Goal: Task Accomplishment & Management: Manage account settings

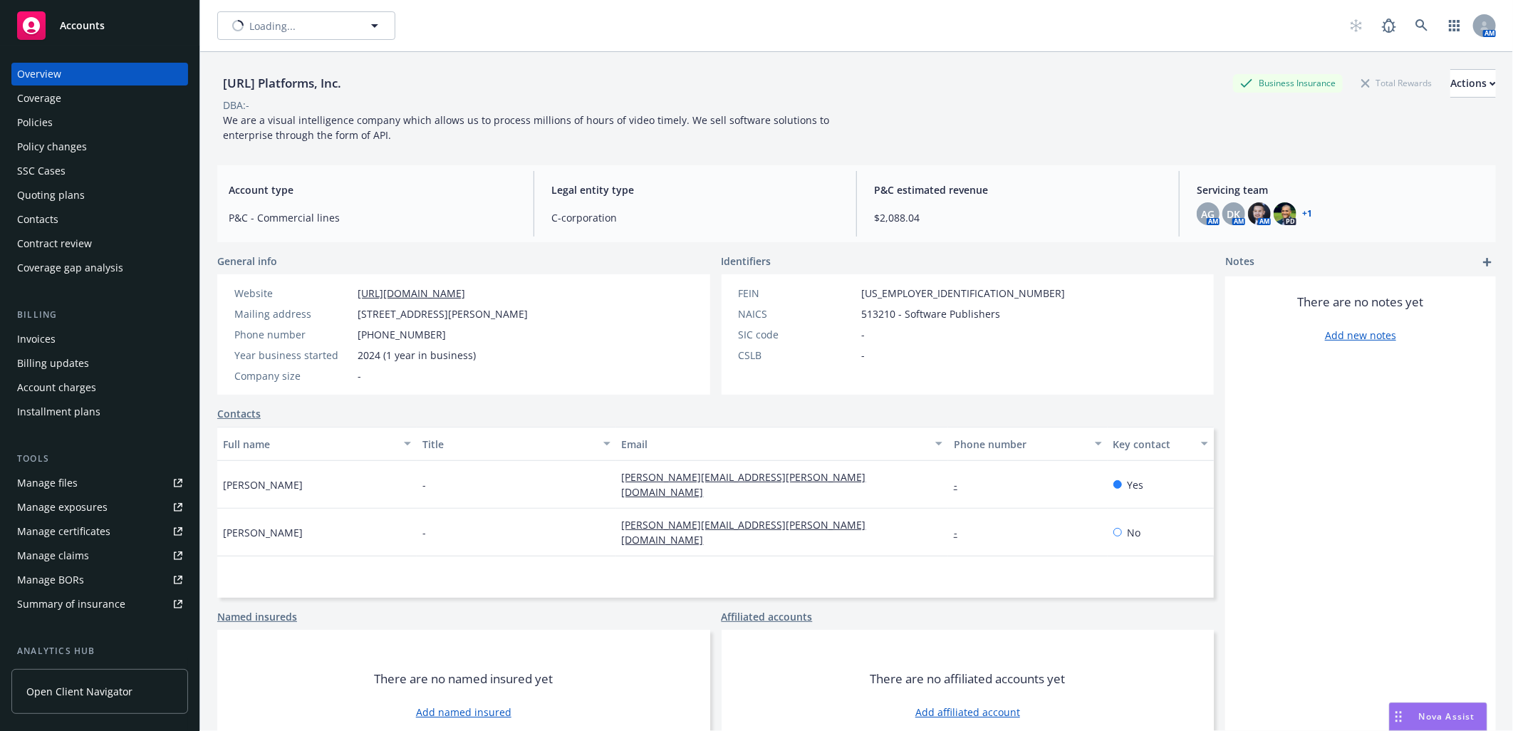
click at [64, 136] on div "Policy changes" at bounding box center [52, 146] width 70 height 23
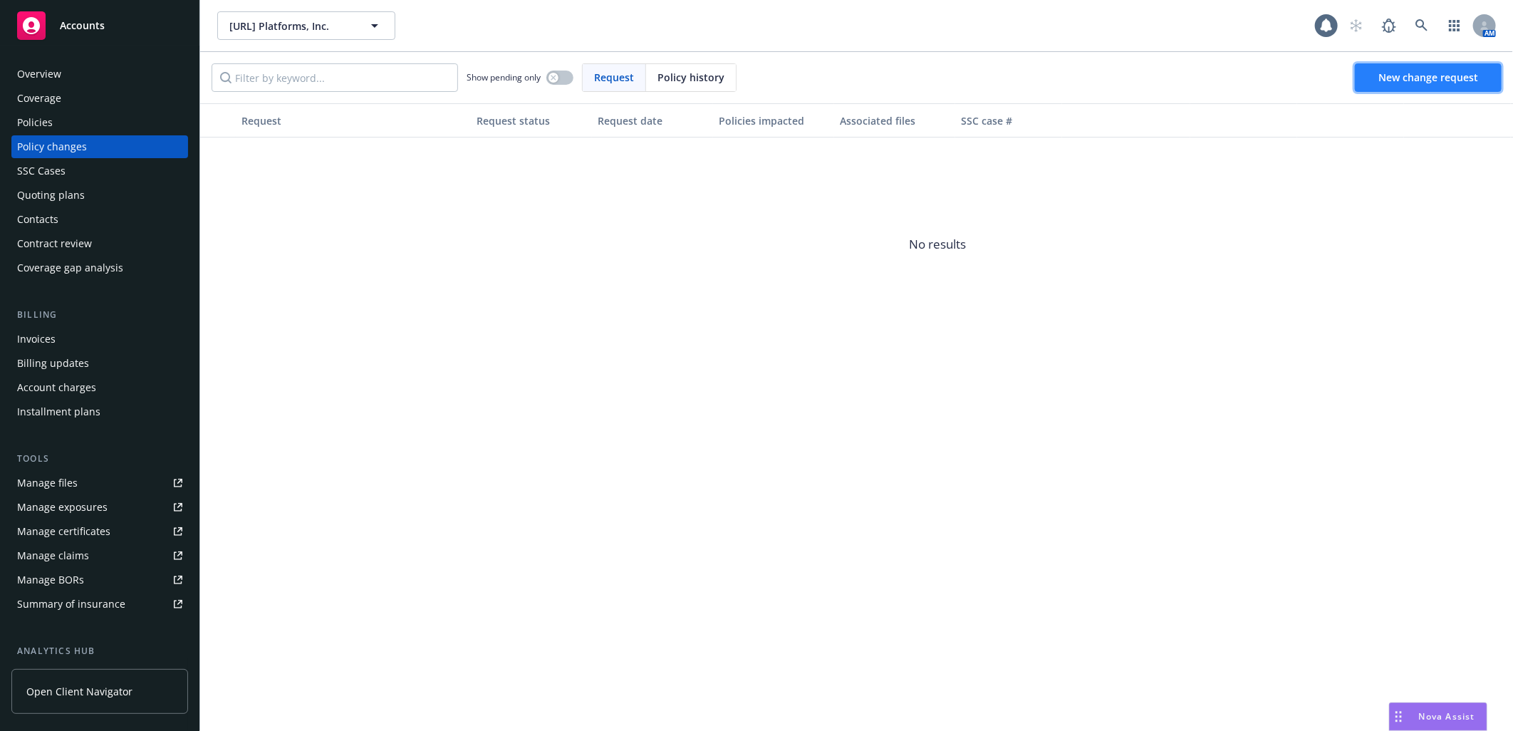
click at [1425, 79] on span "New change request" at bounding box center [1429, 78] width 100 height 14
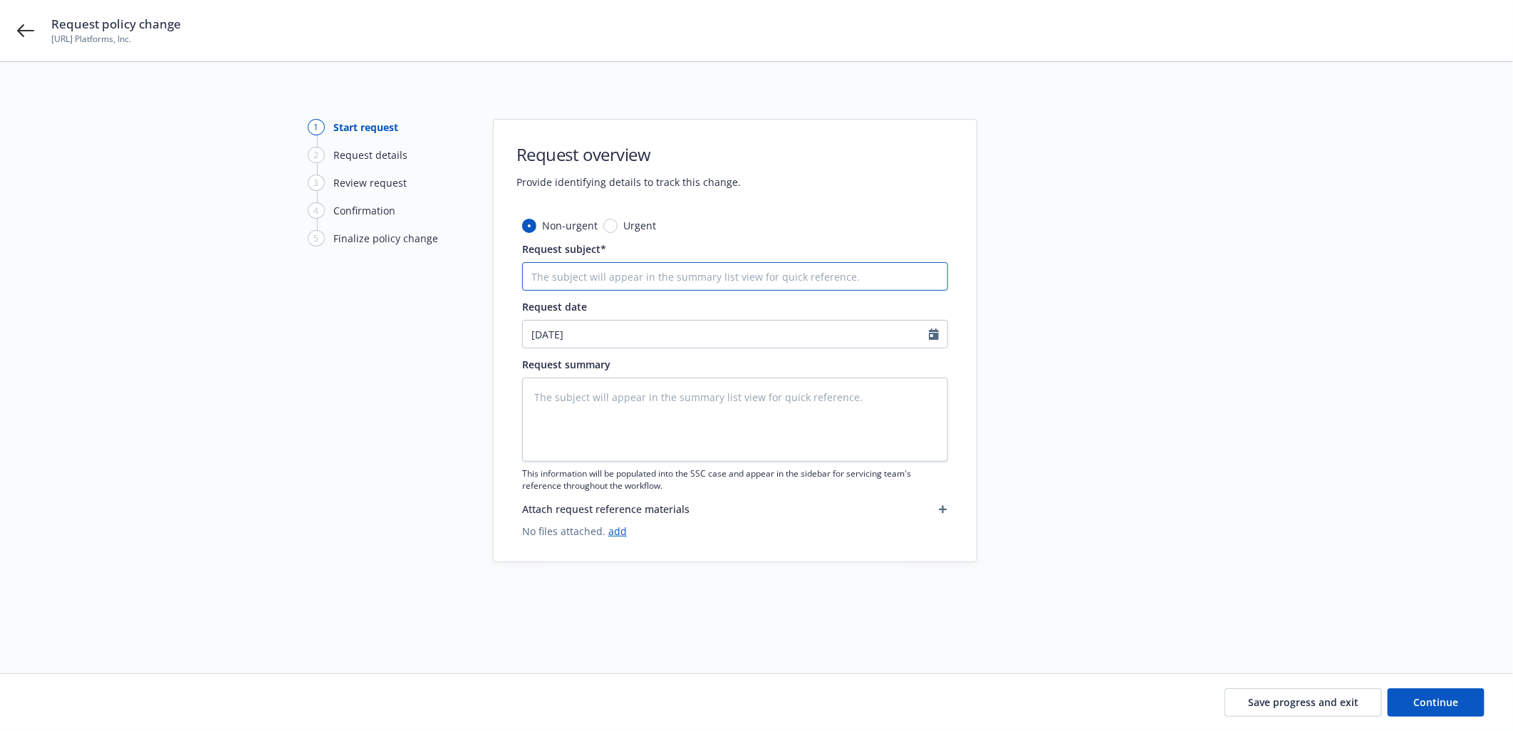
click at [597, 281] on input "Request subject*" at bounding box center [735, 276] width 426 height 28
type textarea "x"
type input "N"
type textarea "x"
type input "Nam"
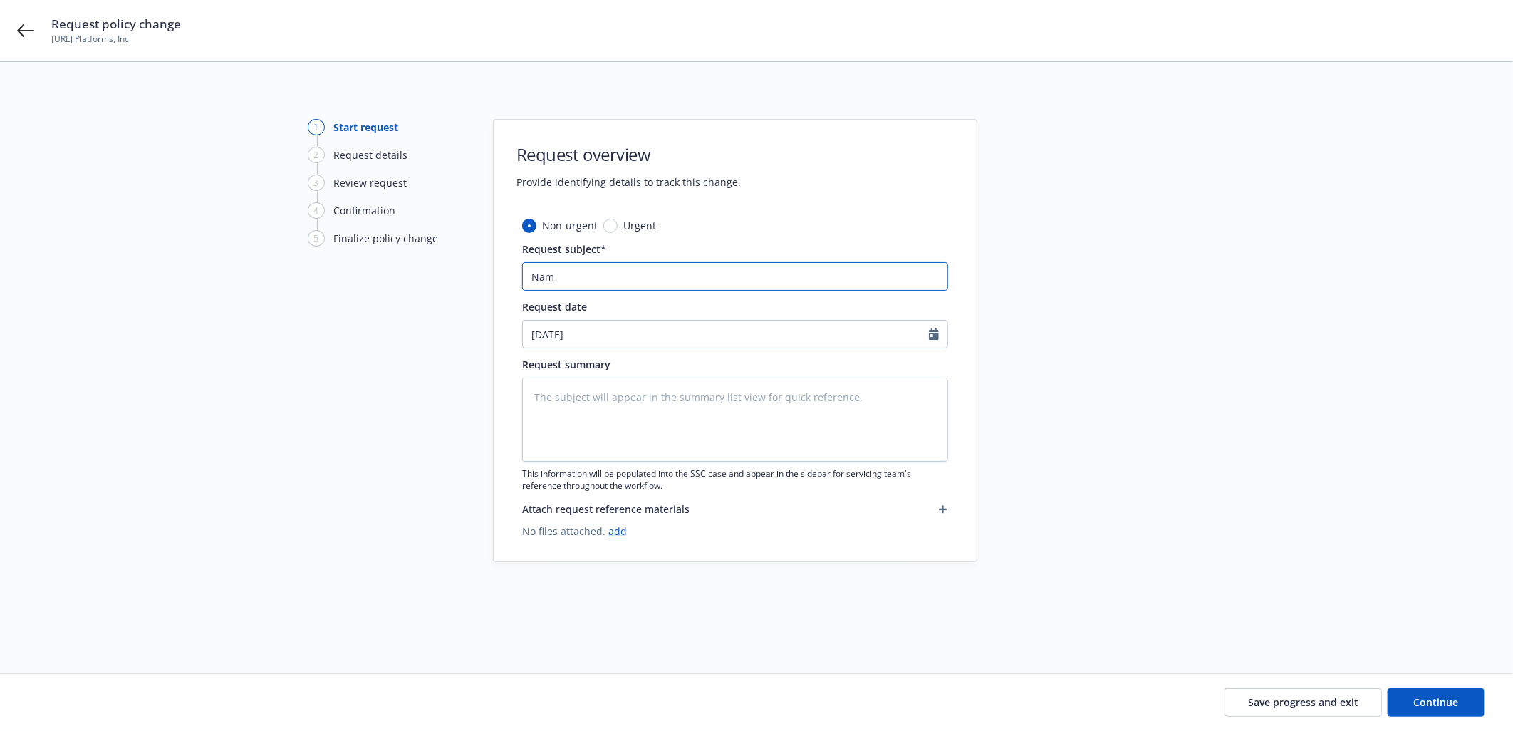
type textarea "x"
type input "Name"
type textarea "x"
type input "Name C"
type textarea "x"
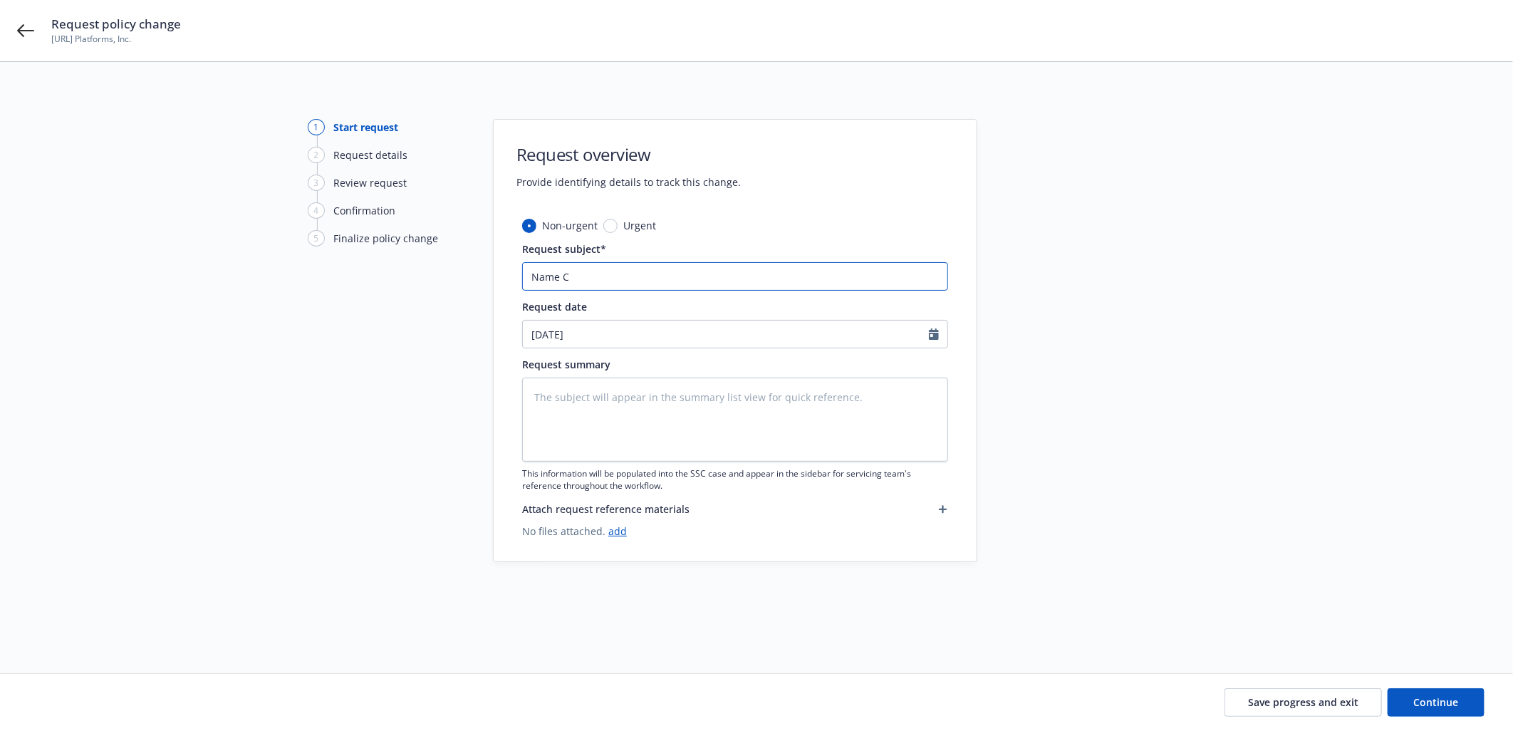
type input "Name Ch"
type textarea "x"
type input "Name Cha"
type textarea "x"
type input "Name Chang"
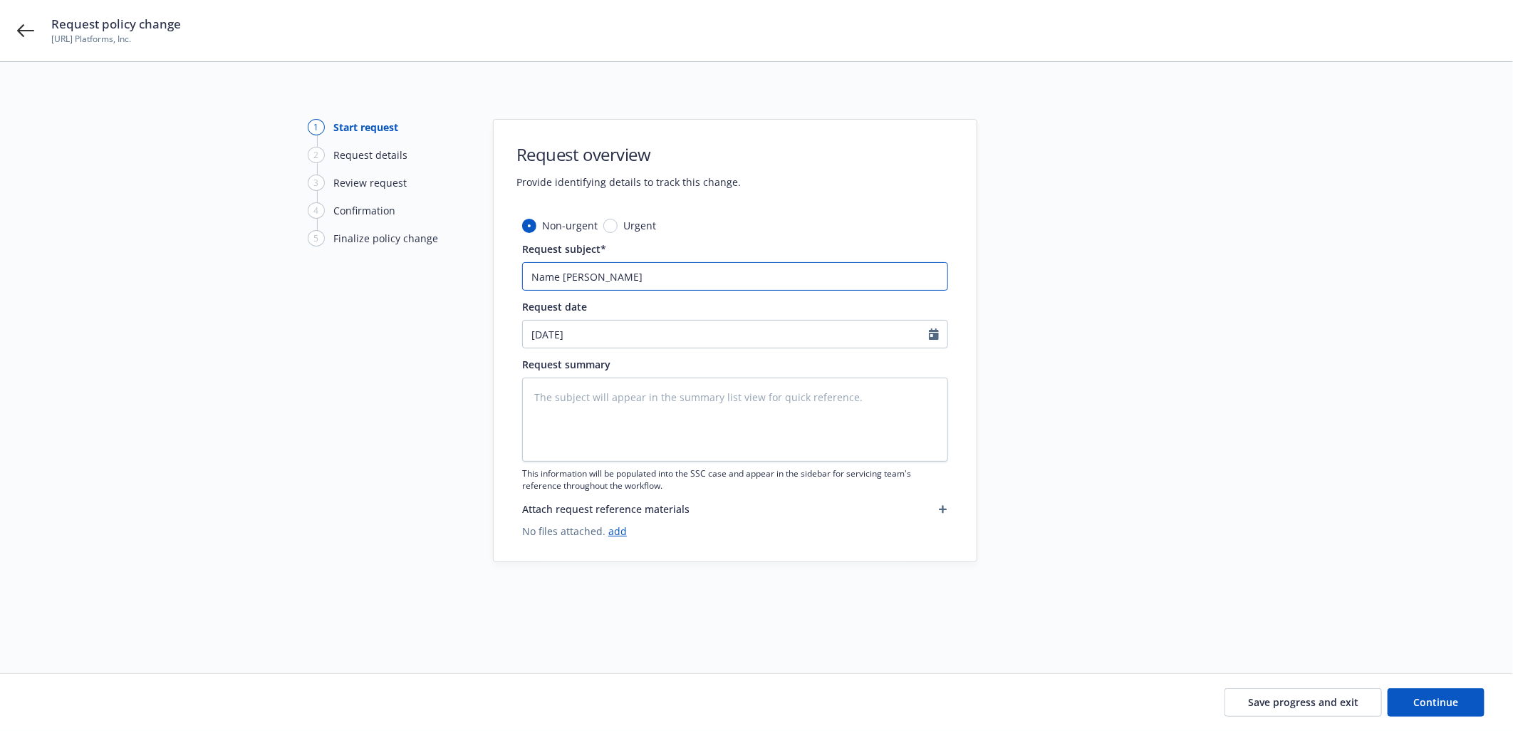
type textarea "x"
type input "Name Change"
click at [1423, 700] on span "Continue" at bounding box center [1436, 702] width 45 height 14
type textarea "x"
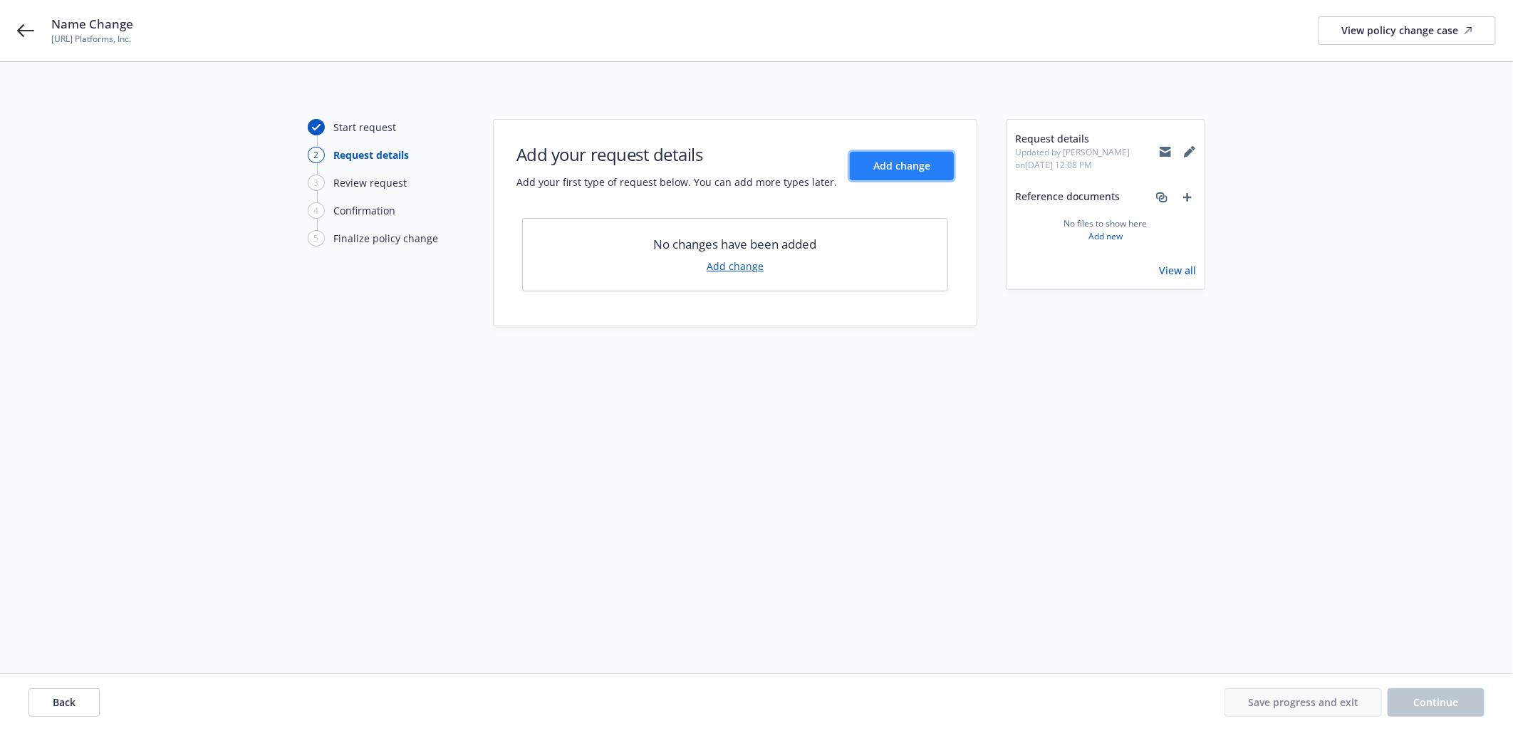
click at [918, 168] on span "Add change" at bounding box center [901, 166] width 57 height 14
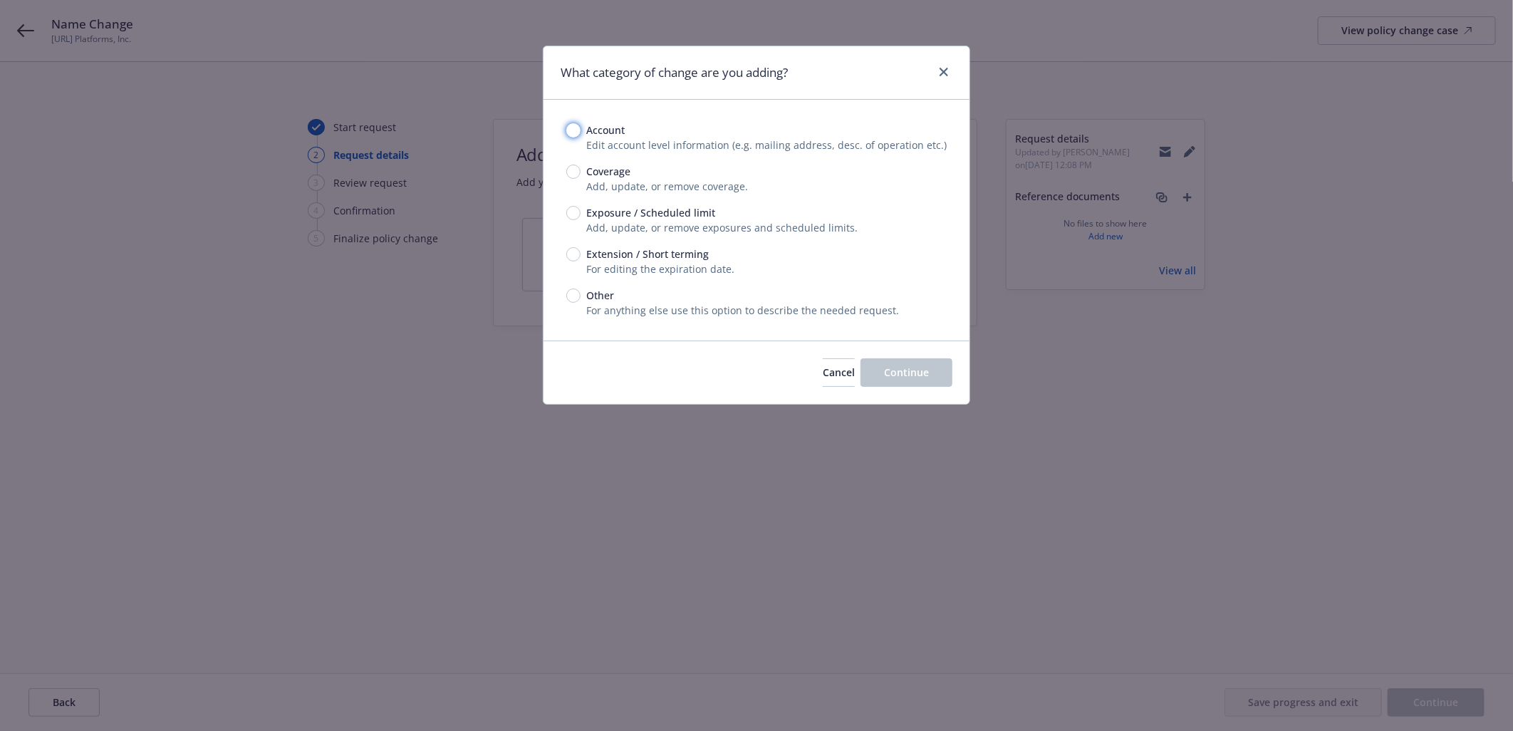
click at [575, 130] on input "Account" at bounding box center [573, 130] width 14 height 14
radio input "true"
click at [922, 370] on span "Continue" at bounding box center [906, 372] width 45 height 14
select select "US"
select select "C-corporation"
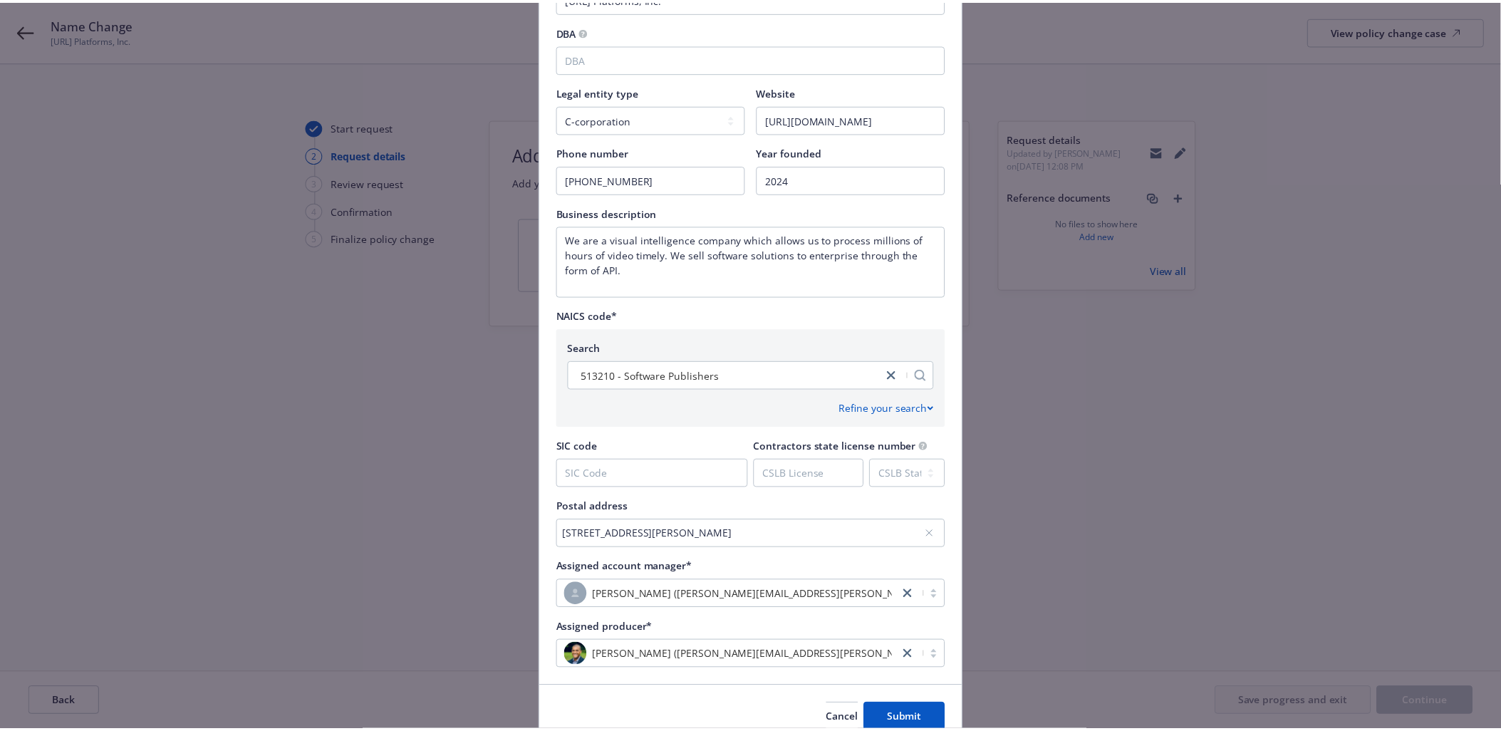
scroll to position [432, 0]
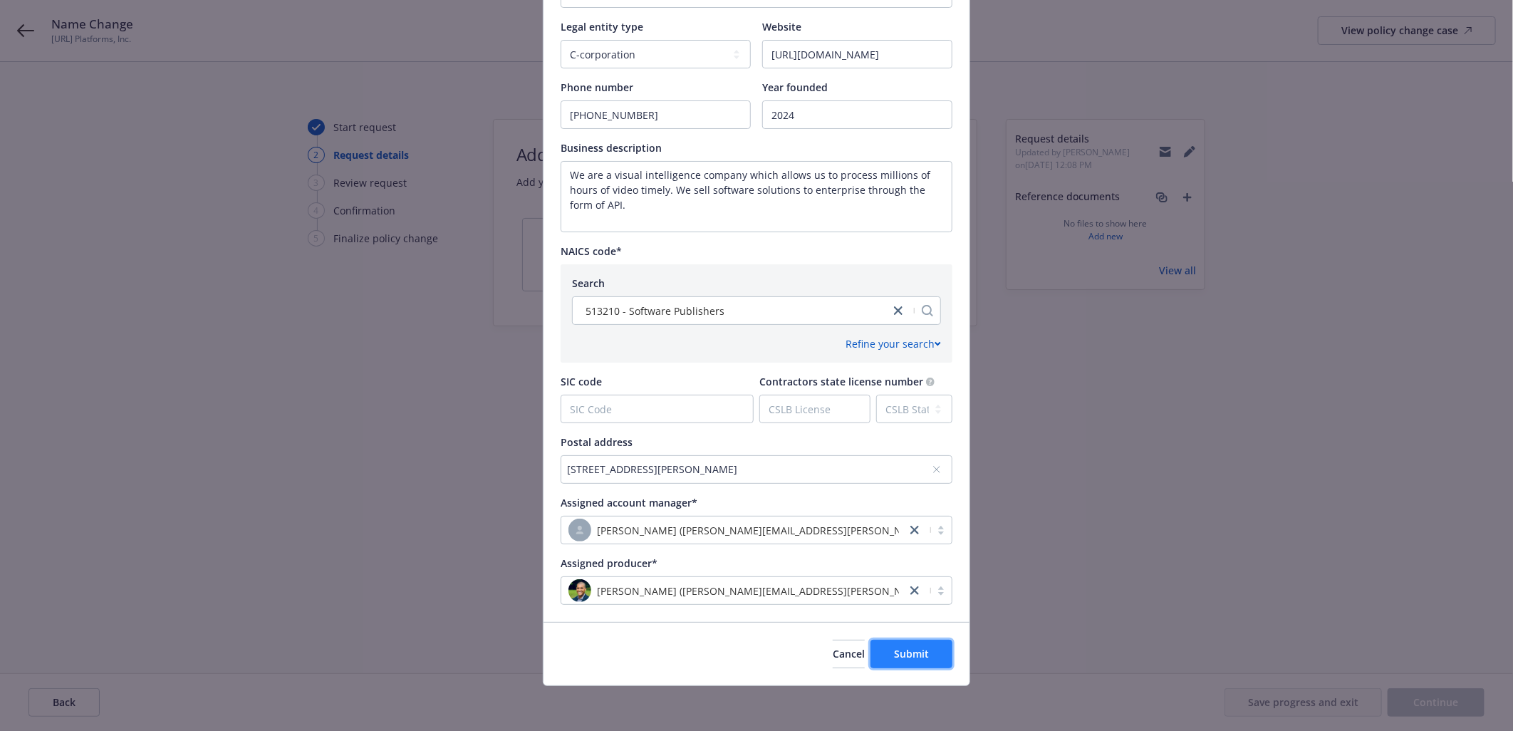
click at [920, 647] on span "Submit" at bounding box center [911, 654] width 35 height 14
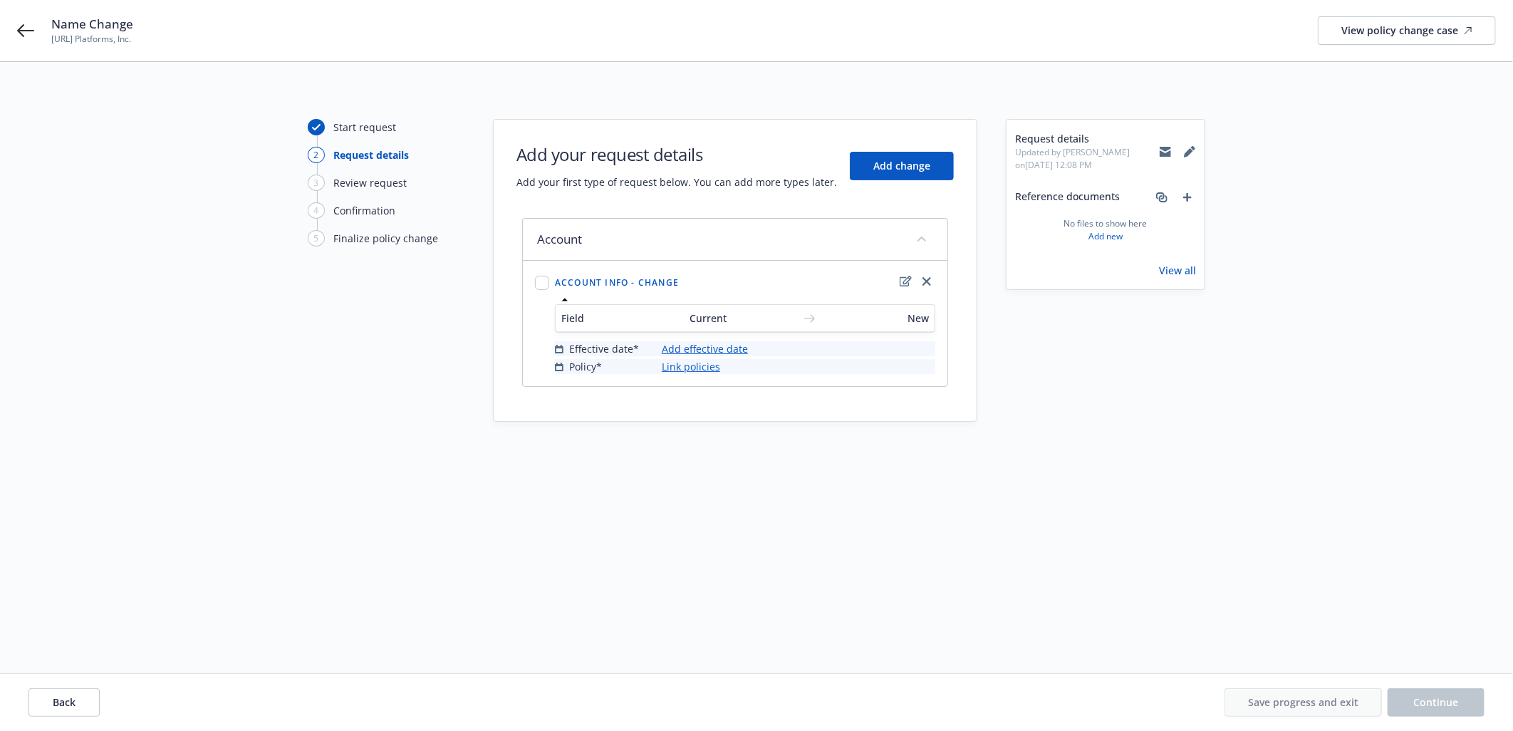
click at [704, 345] on link "Add effective date" at bounding box center [705, 348] width 86 height 15
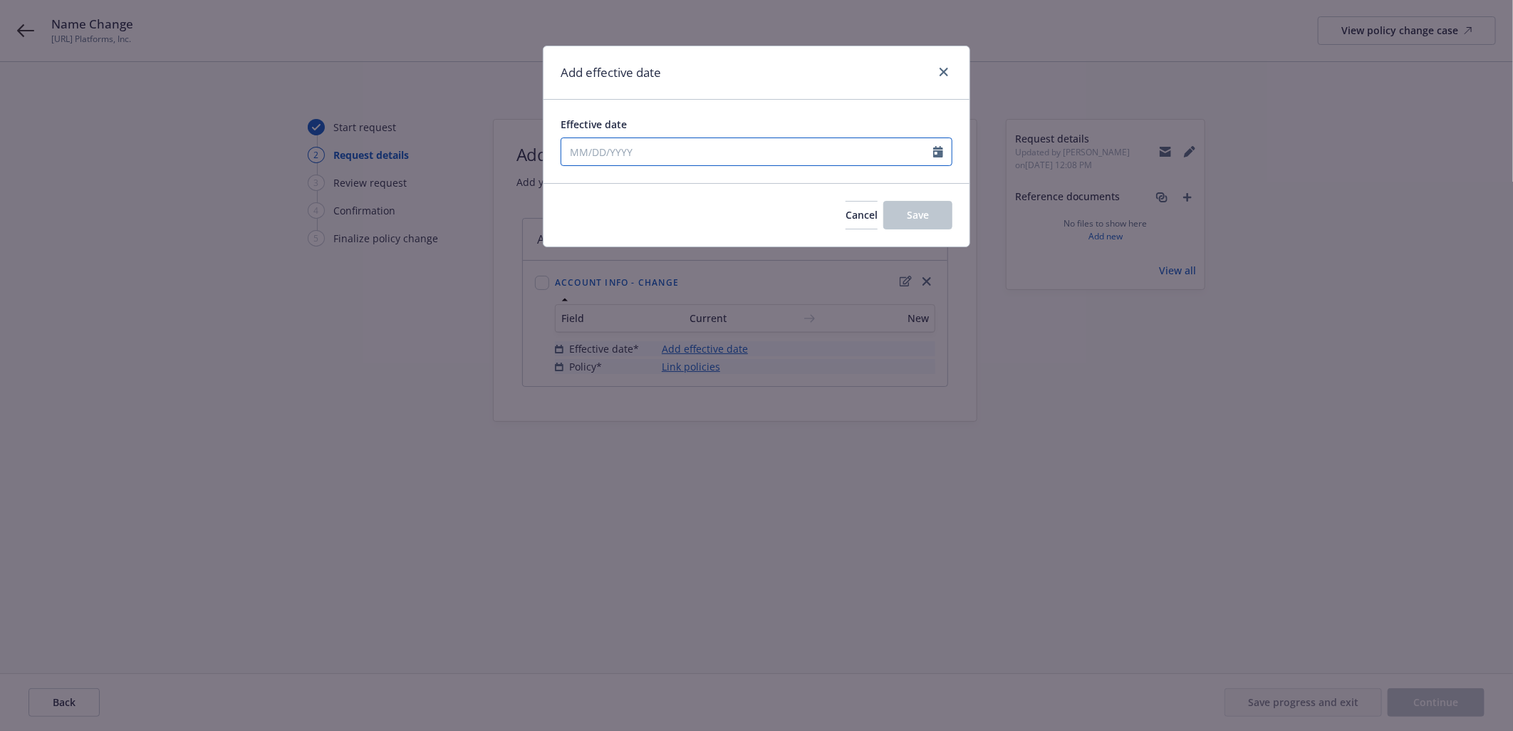
click at [675, 164] on div at bounding box center [757, 152] width 392 height 28
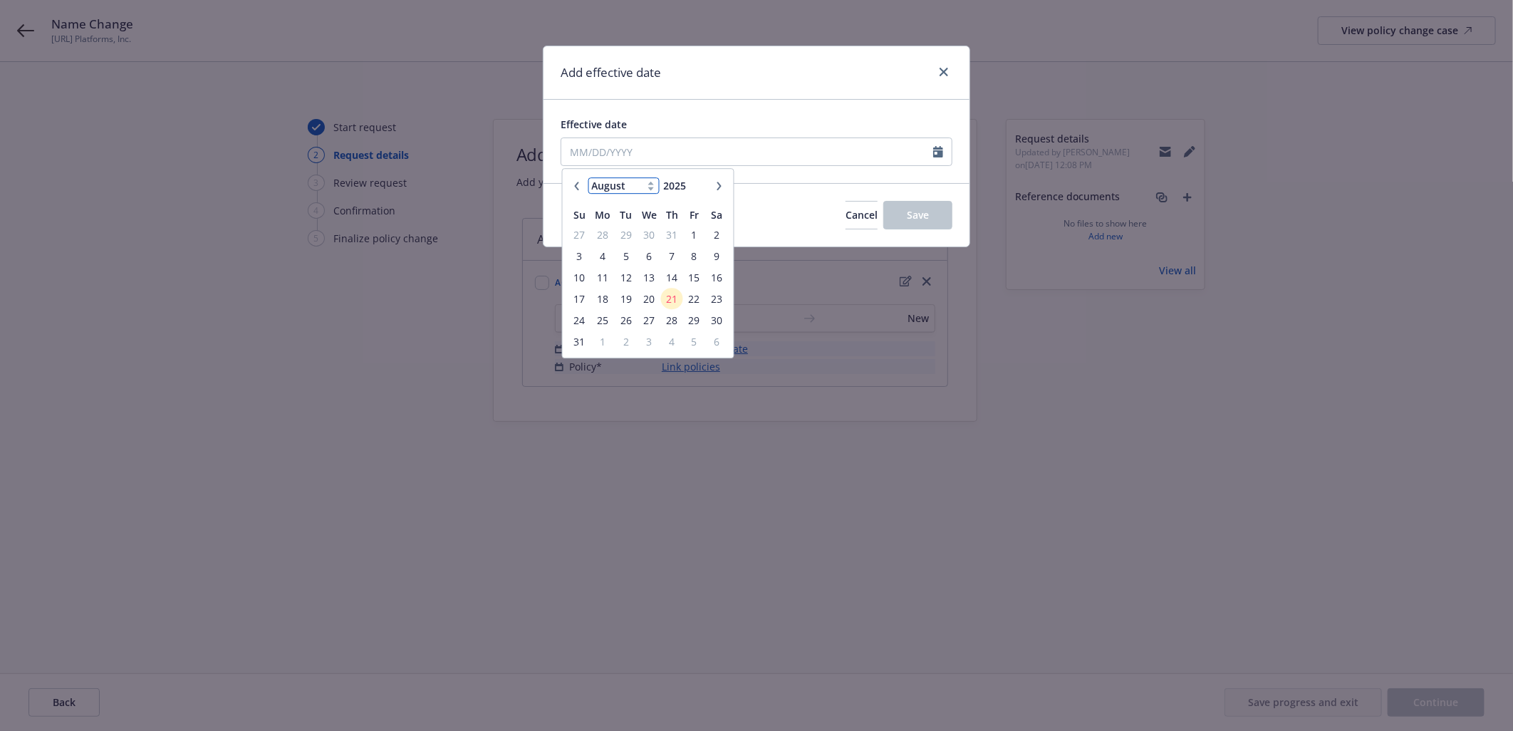
click at [608, 182] on select "January February March April May June July August September October November De…" at bounding box center [623, 185] width 71 height 16
select select "6"
click at [588, 177] on select "January February March April May June July August September October November De…" at bounding box center [623, 185] width 71 height 16
click at [618, 273] on span "17" at bounding box center [625, 278] width 19 height 18
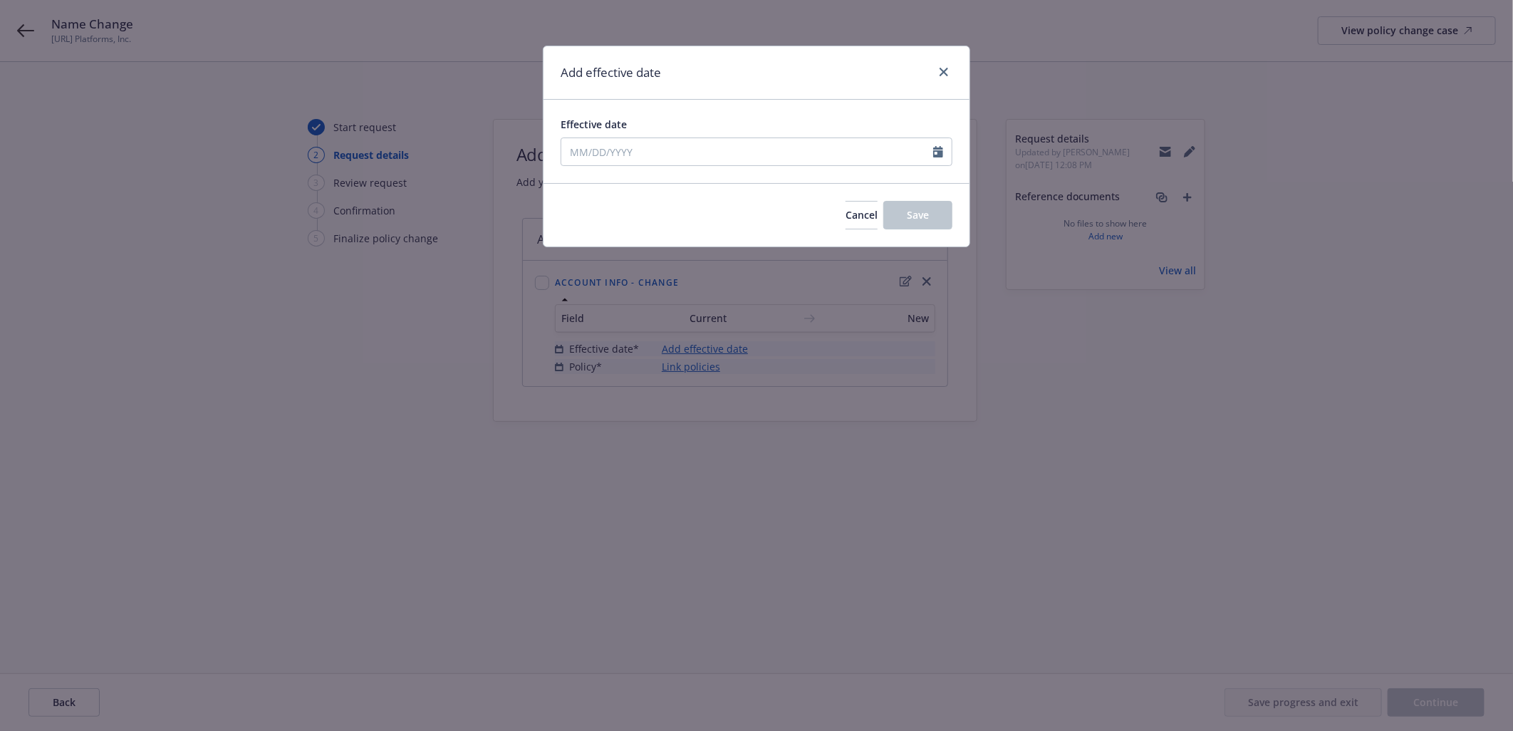
type input "06/17/2025"
click at [921, 209] on span "Save" at bounding box center [918, 215] width 22 height 14
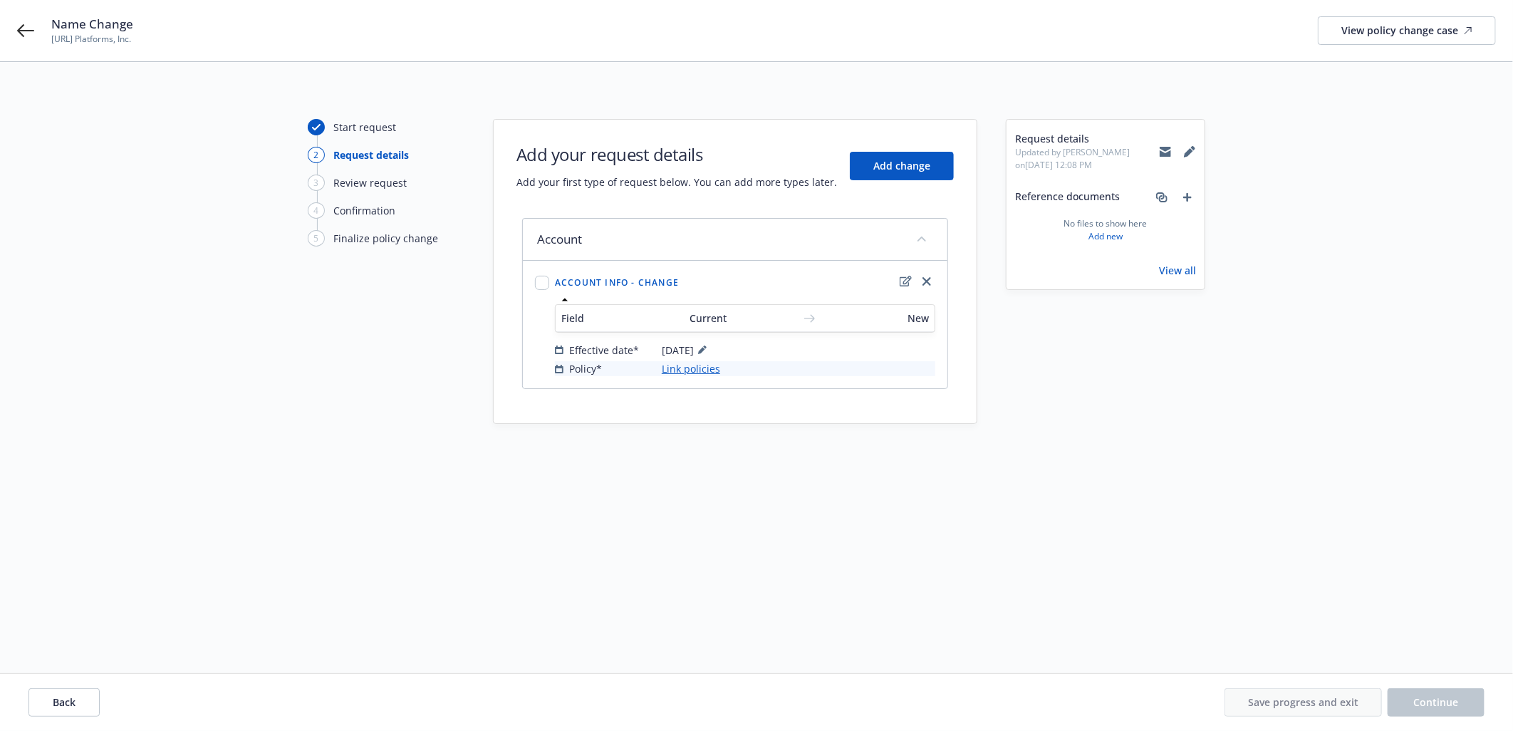
click at [714, 364] on link "Link policies" at bounding box center [691, 368] width 58 height 15
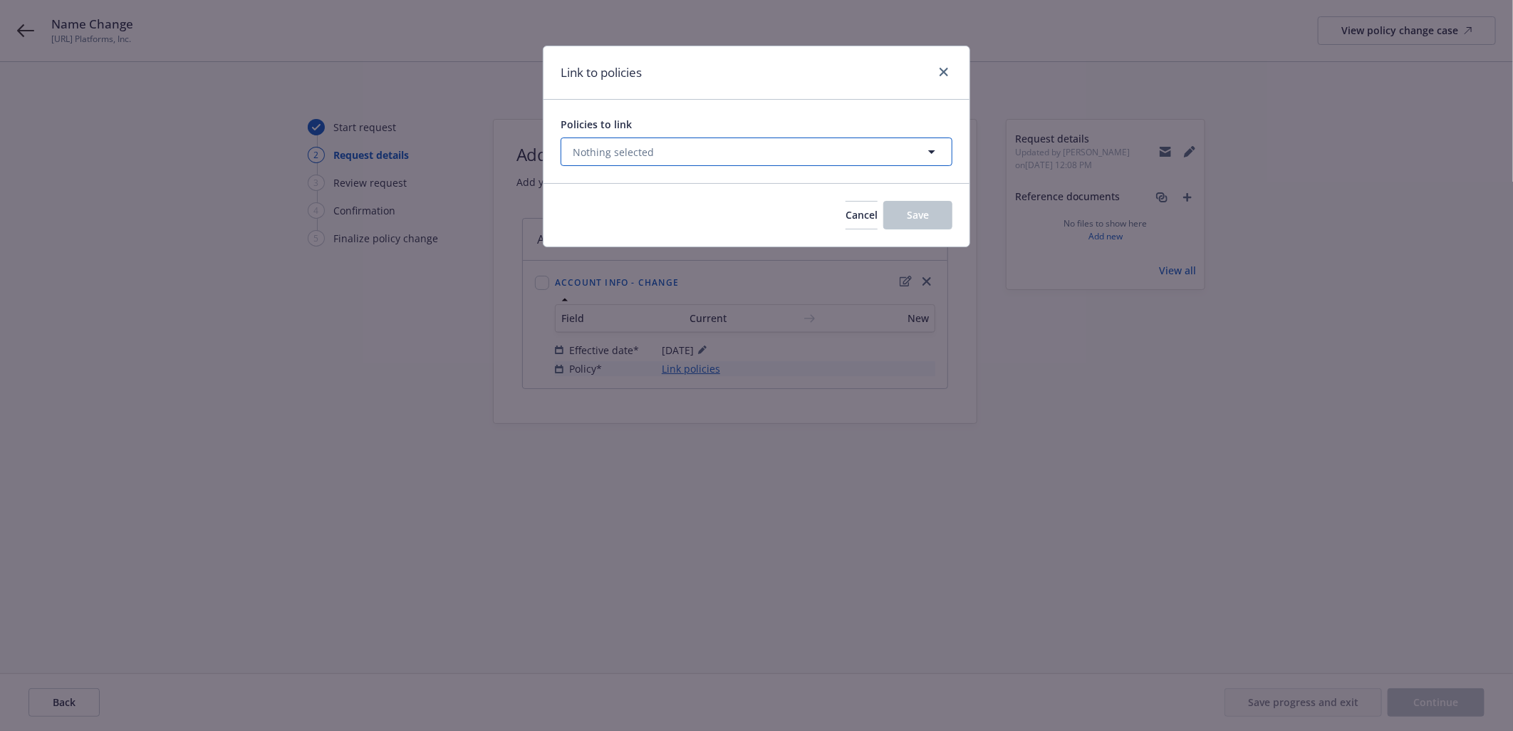
click at [710, 148] on button "Nothing selected" at bounding box center [757, 152] width 392 height 28
select select "ACTIVE"
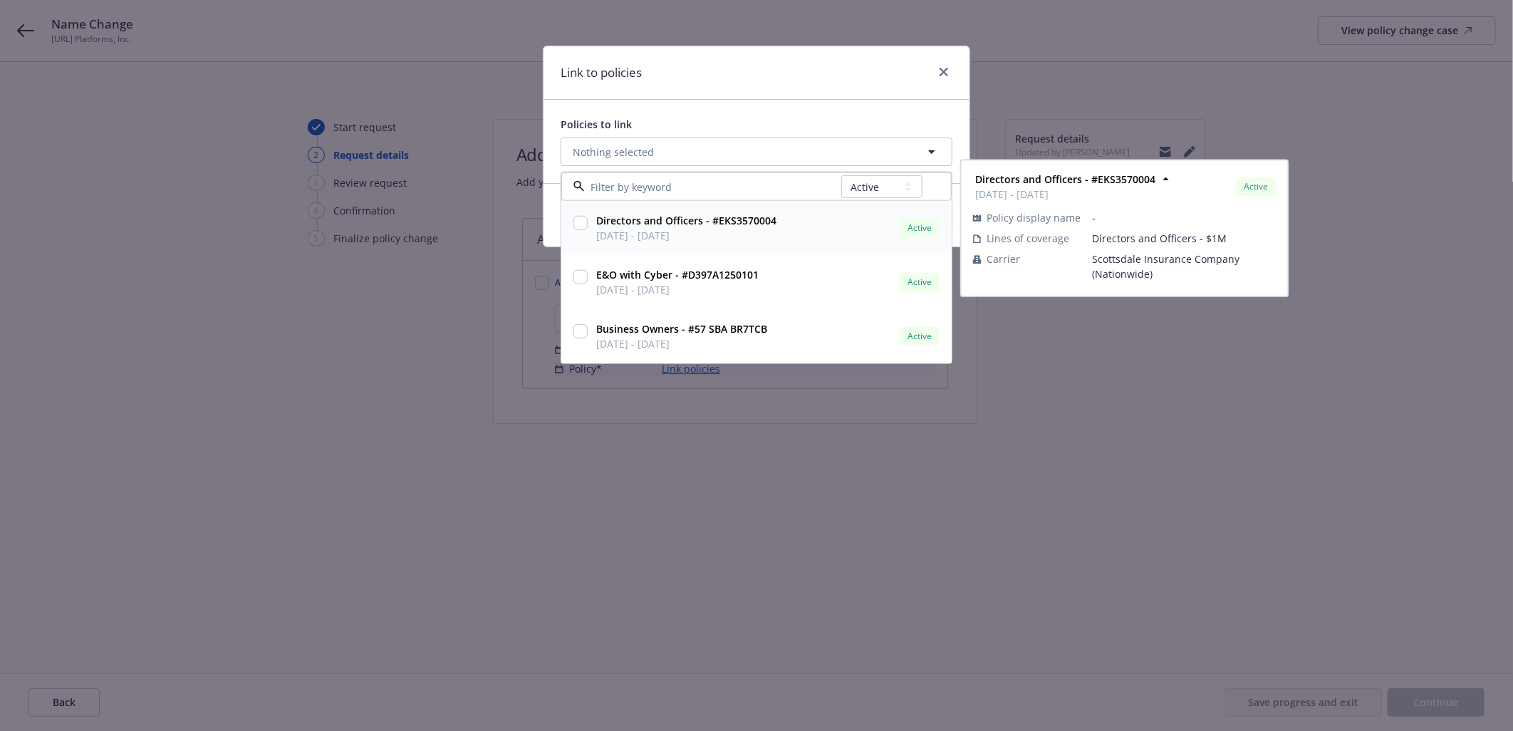
click at [582, 217] on input "checkbox" at bounding box center [581, 223] width 14 height 14
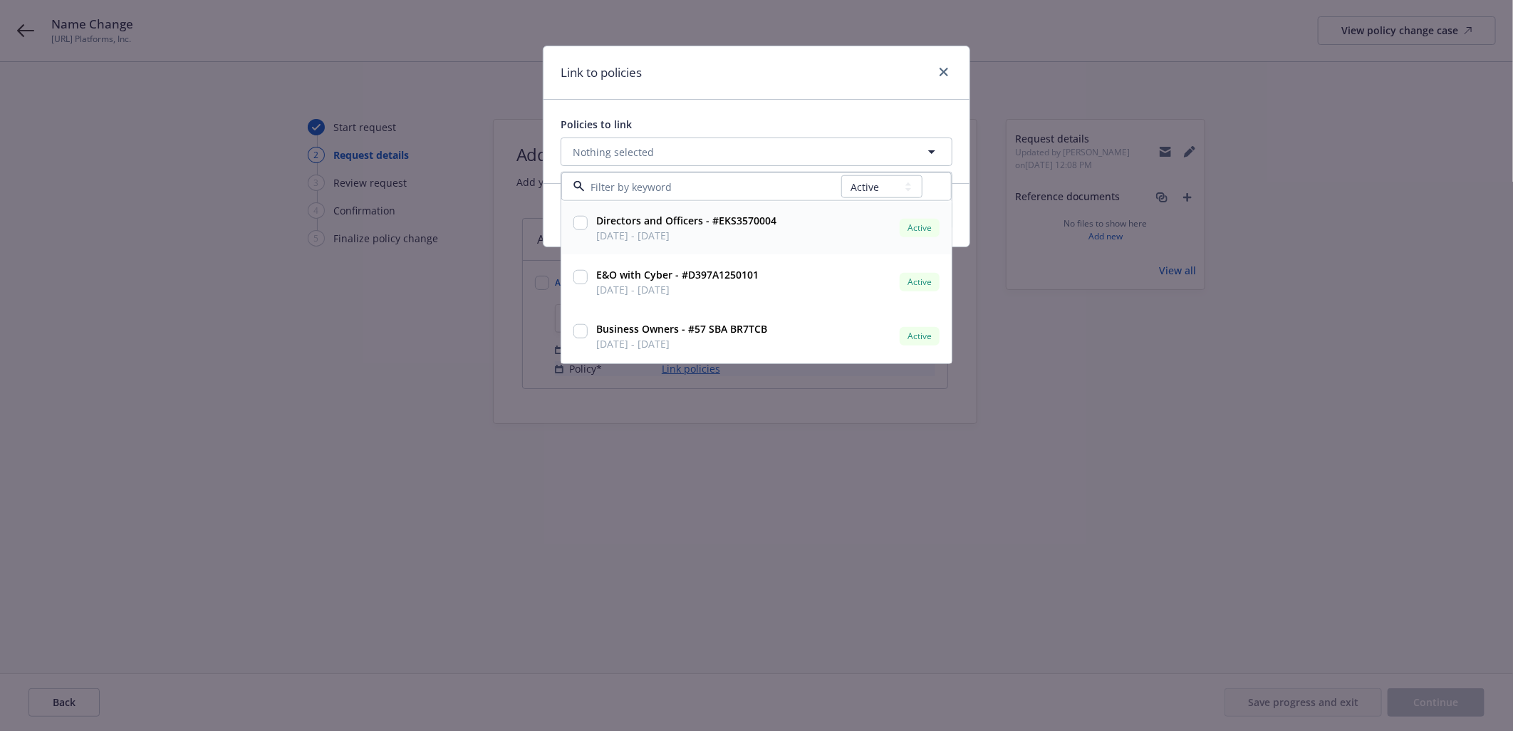
checkbox input "true"
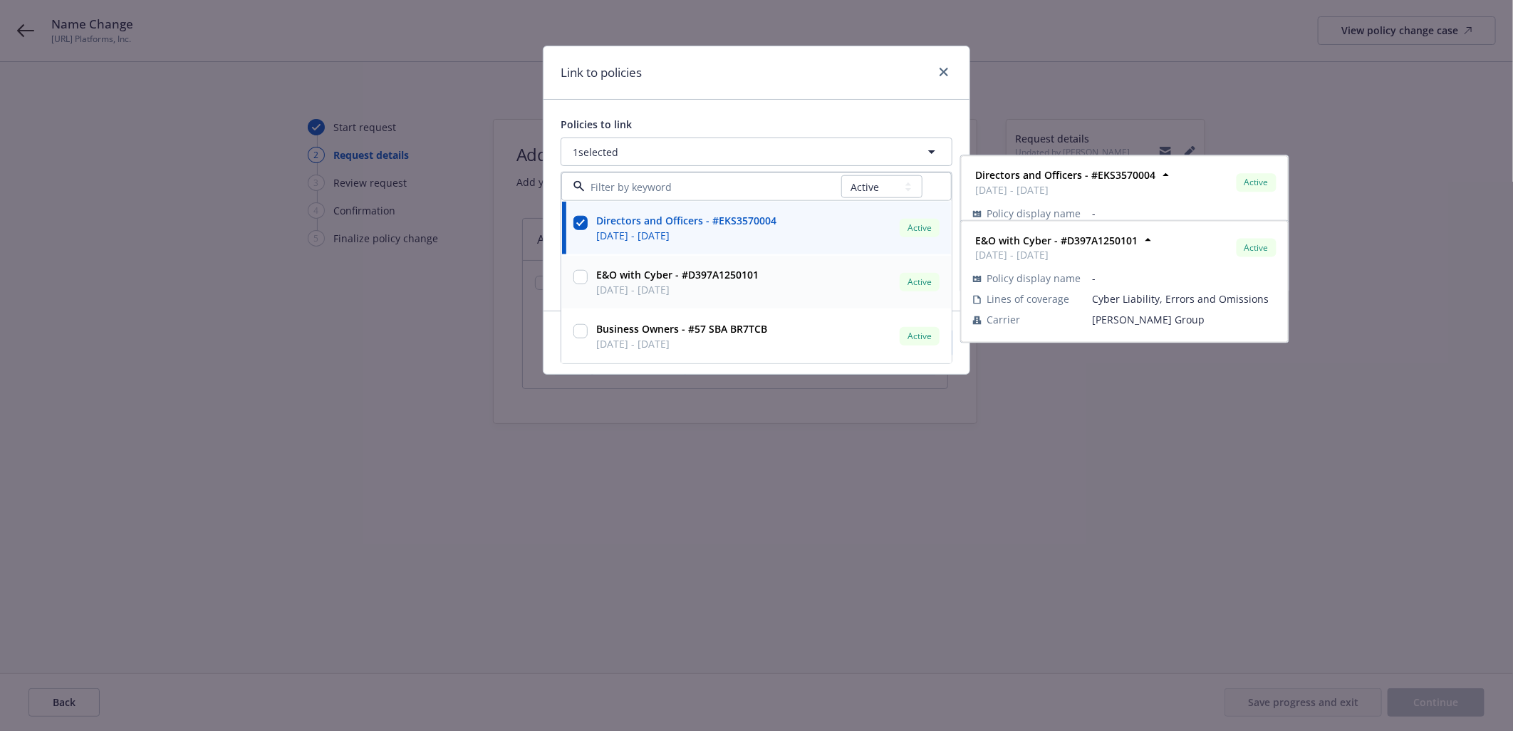
click at [581, 274] on input "checkbox" at bounding box center [581, 277] width 14 height 14
checkbox input "true"
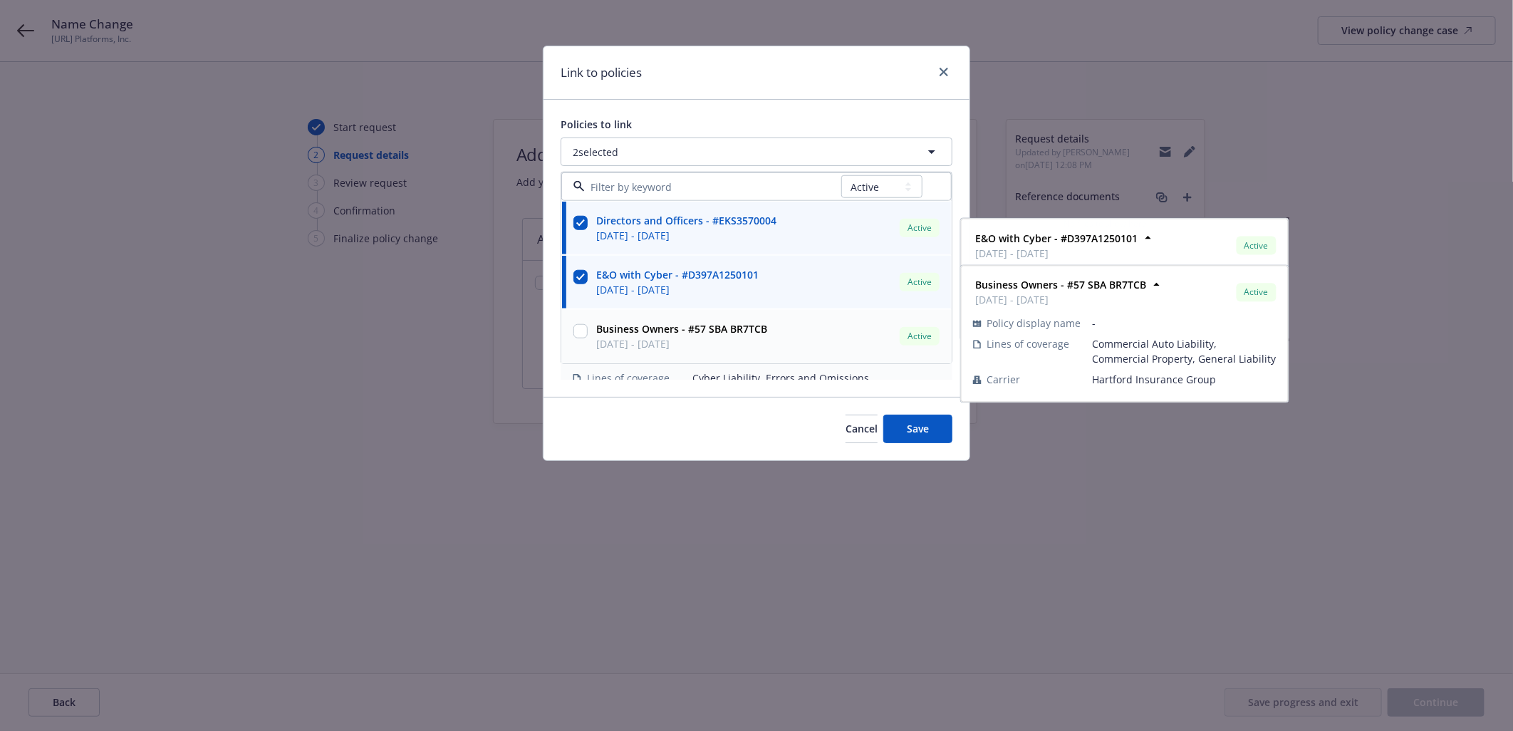
click at [585, 332] on input "checkbox" at bounding box center [581, 331] width 14 height 14
checkbox input "true"
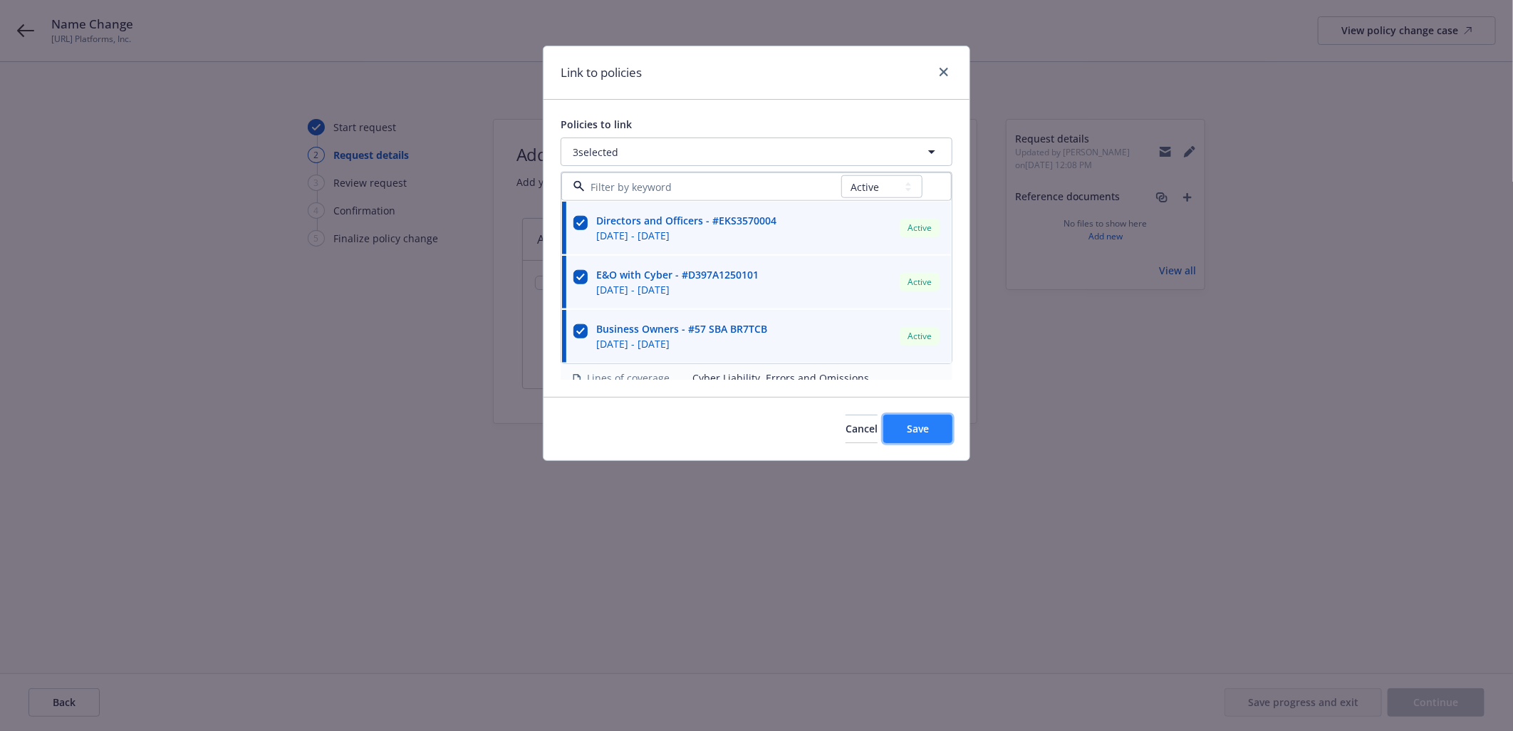
click at [908, 427] on span "Save" at bounding box center [918, 429] width 22 height 14
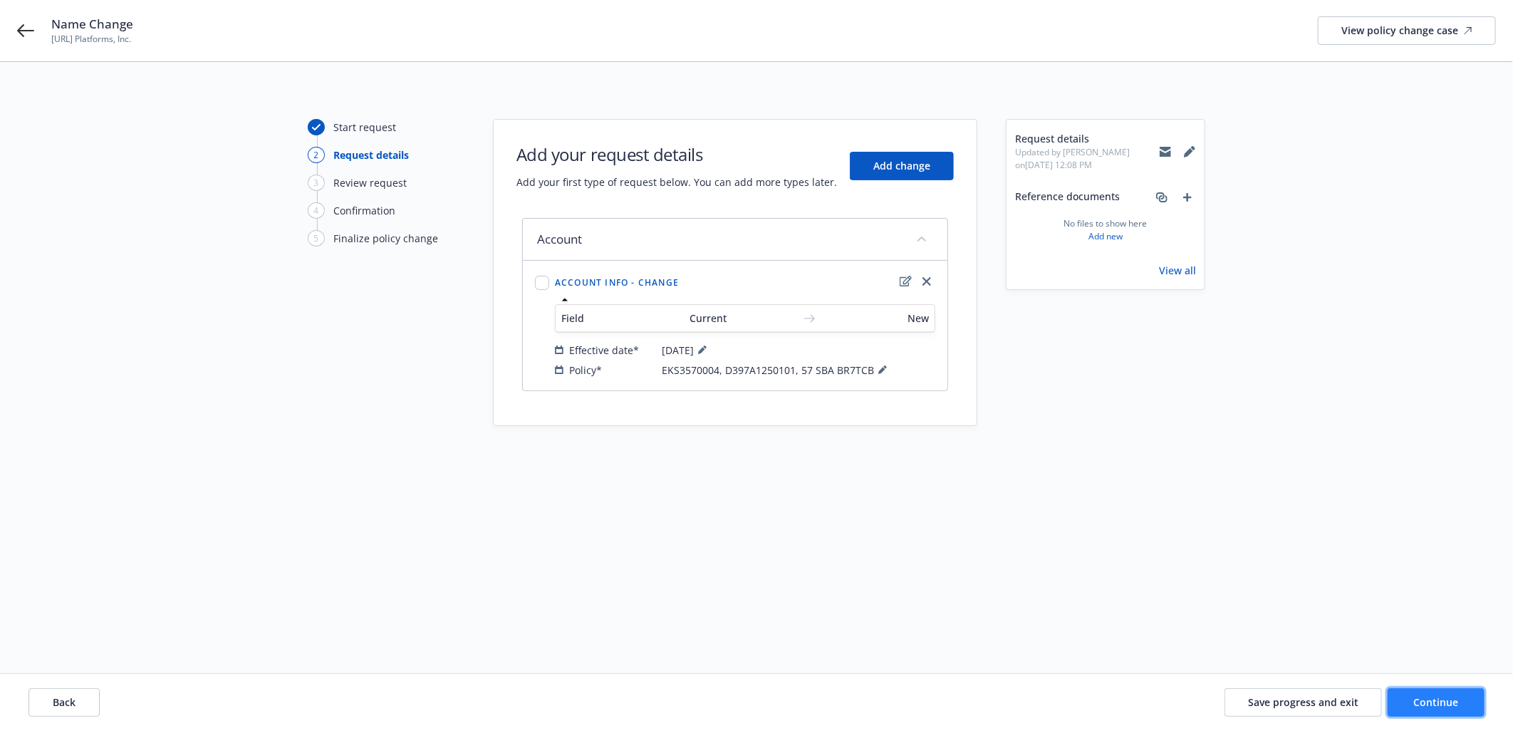
click at [1427, 695] on button "Continue" at bounding box center [1436, 702] width 97 height 28
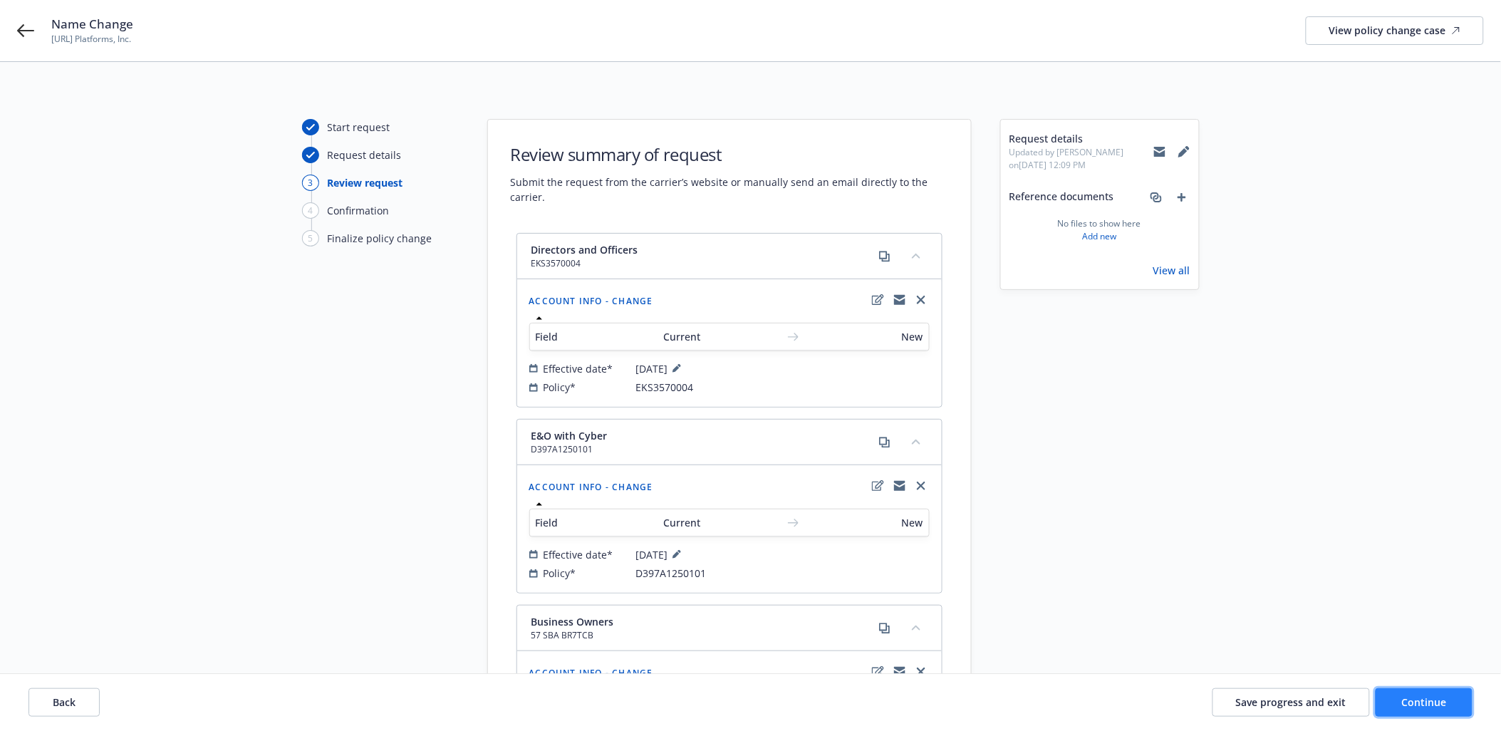
click at [1432, 701] on span "Continue" at bounding box center [1424, 702] width 45 height 14
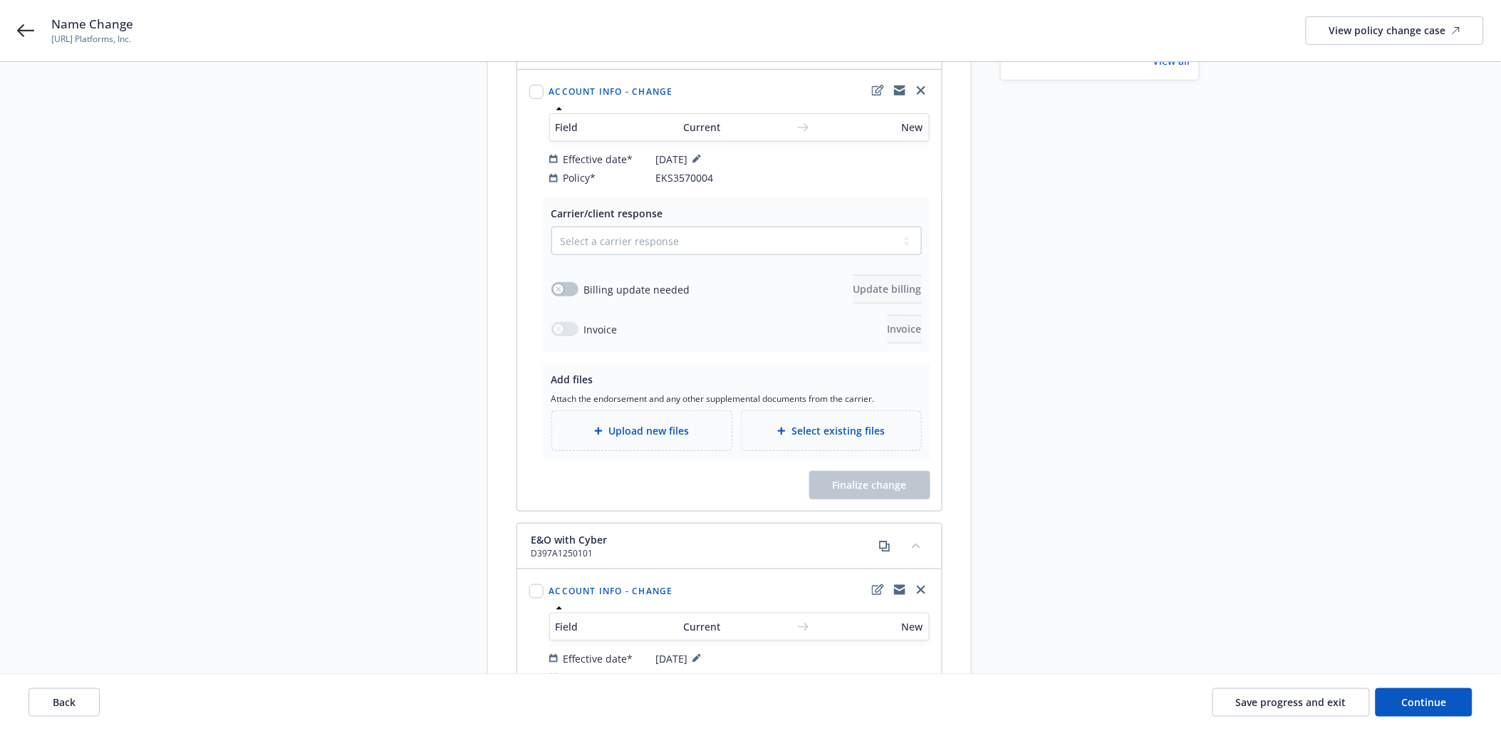
scroll to position [237, 0]
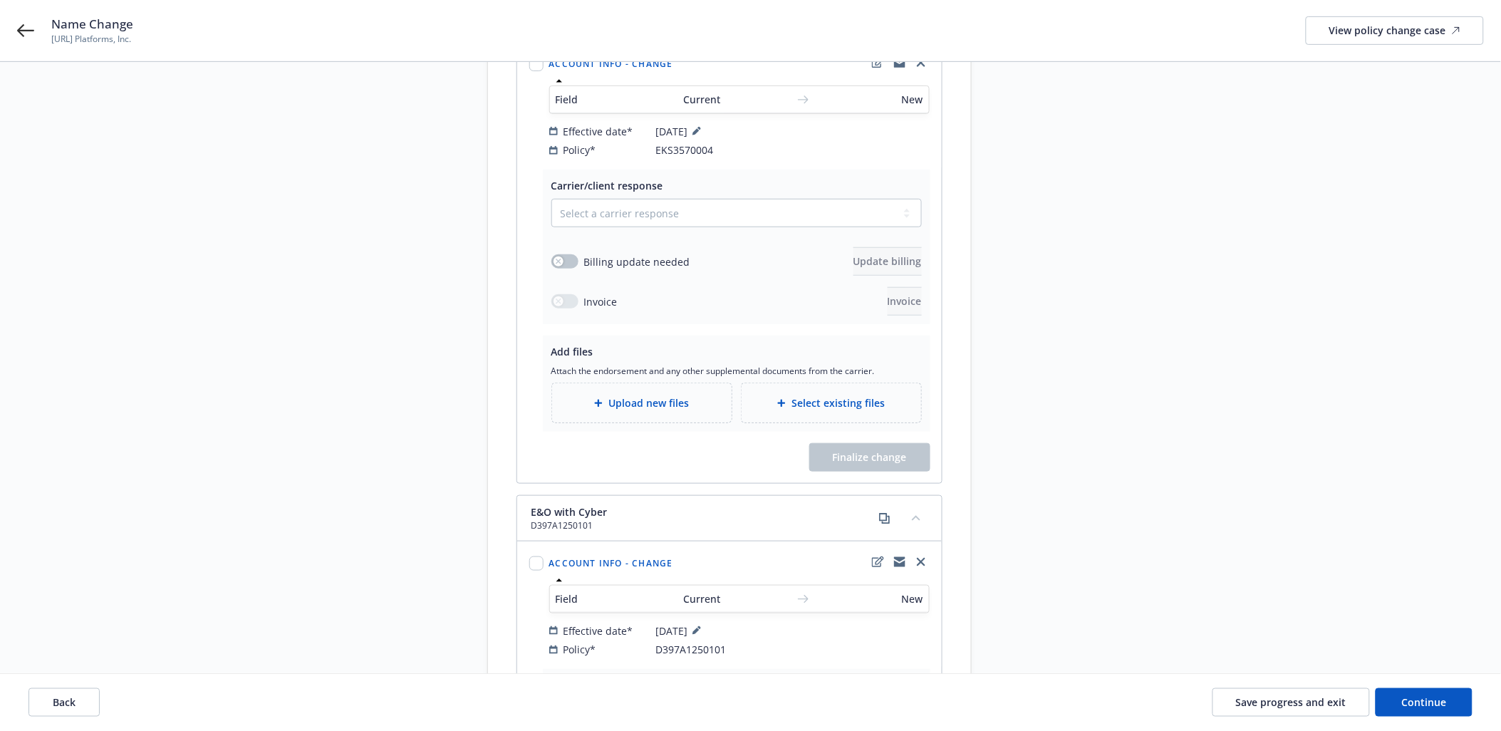
click at [1269, 718] on div "Back Save progress and exit Continue" at bounding box center [750, 702] width 1501 height 57
click at [1269, 697] on span "Save progress and exit" at bounding box center [1291, 702] width 110 height 14
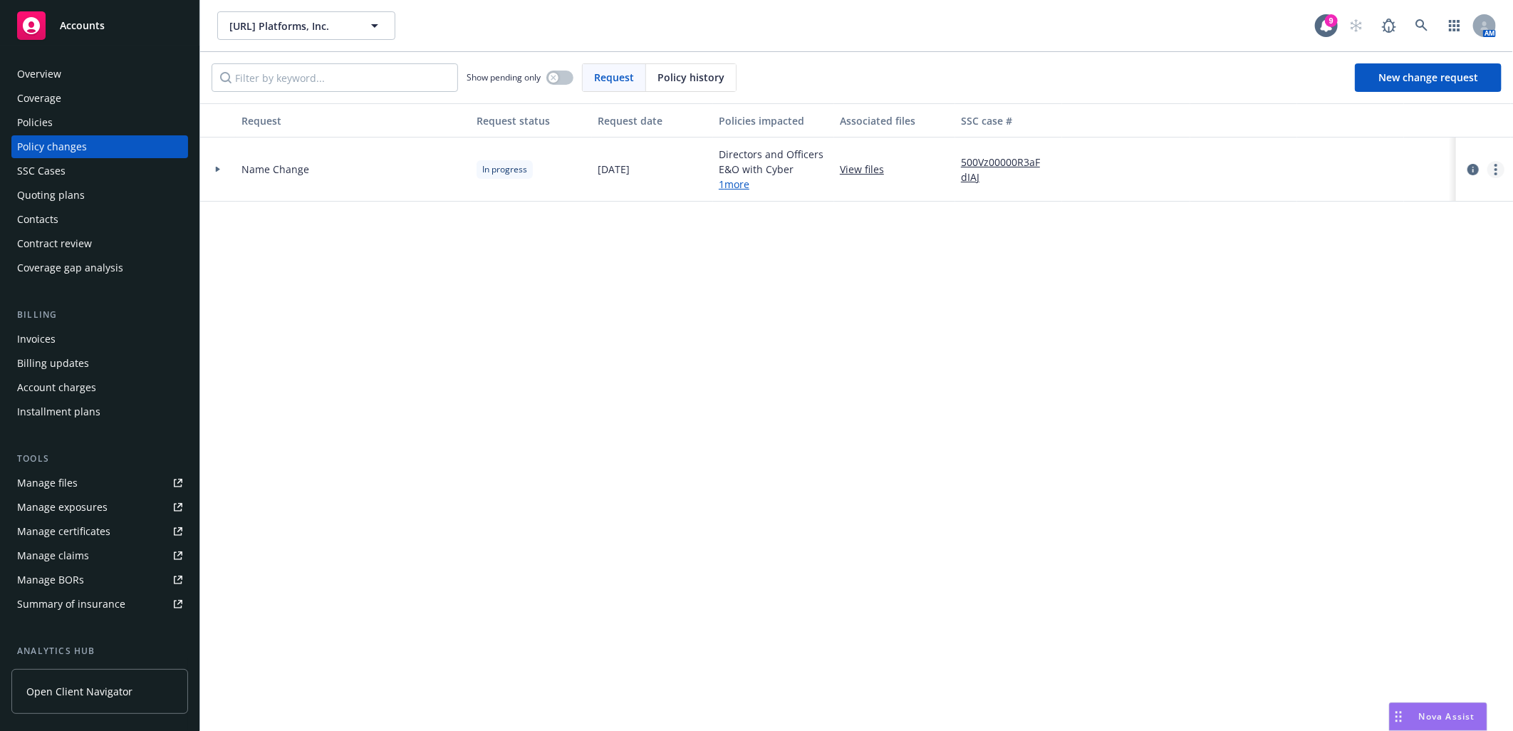
click at [1499, 175] on link "more" at bounding box center [1496, 169] width 17 height 17
click at [1408, 202] on link "Copy logging email" at bounding box center [1382, 199] width 244 height 28
click at [66, 114] on div "Policies" at bounding box center [99, 122] width 165 height 23
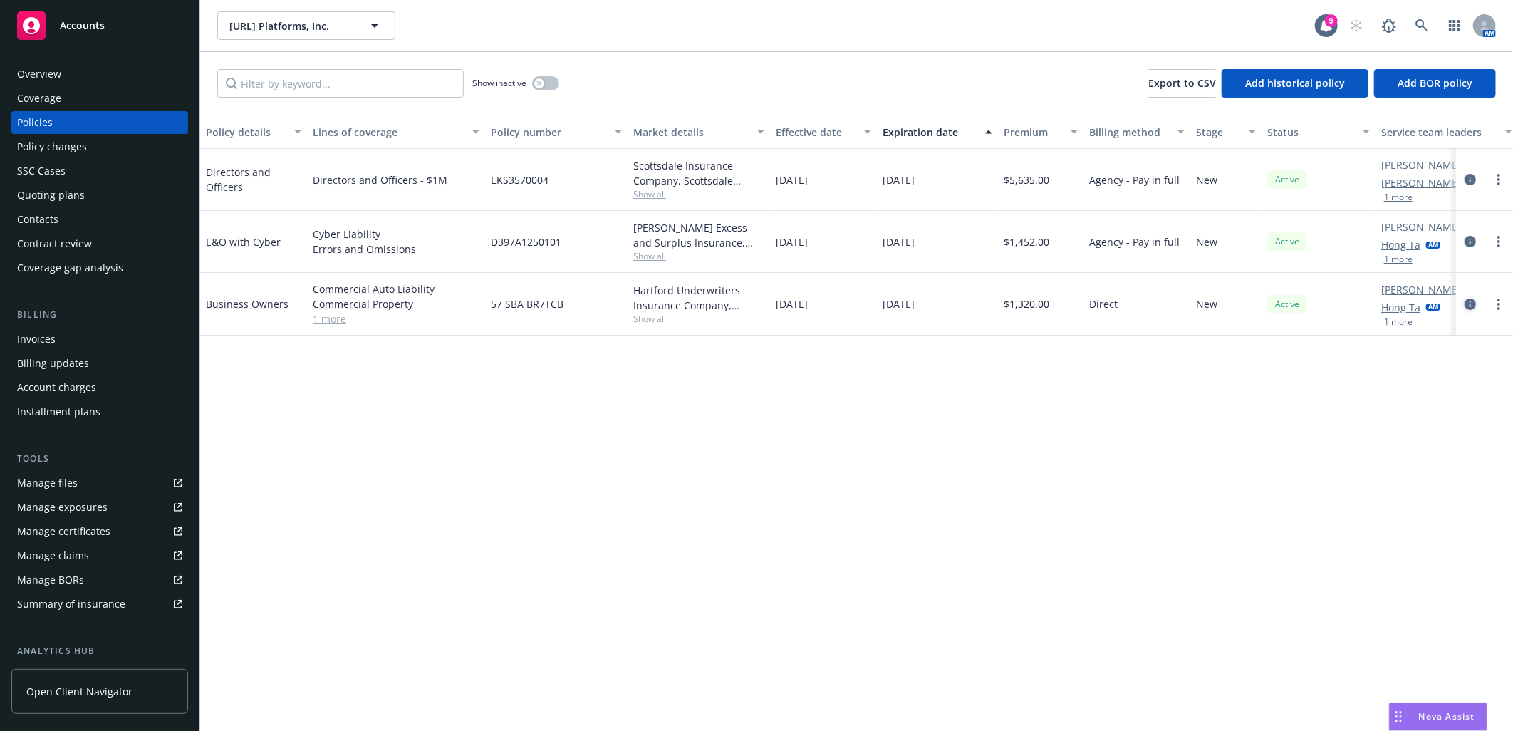
click at [1465, 303] on icon "circleInformation" at bounding box center [1470, 304] width 11 height 11
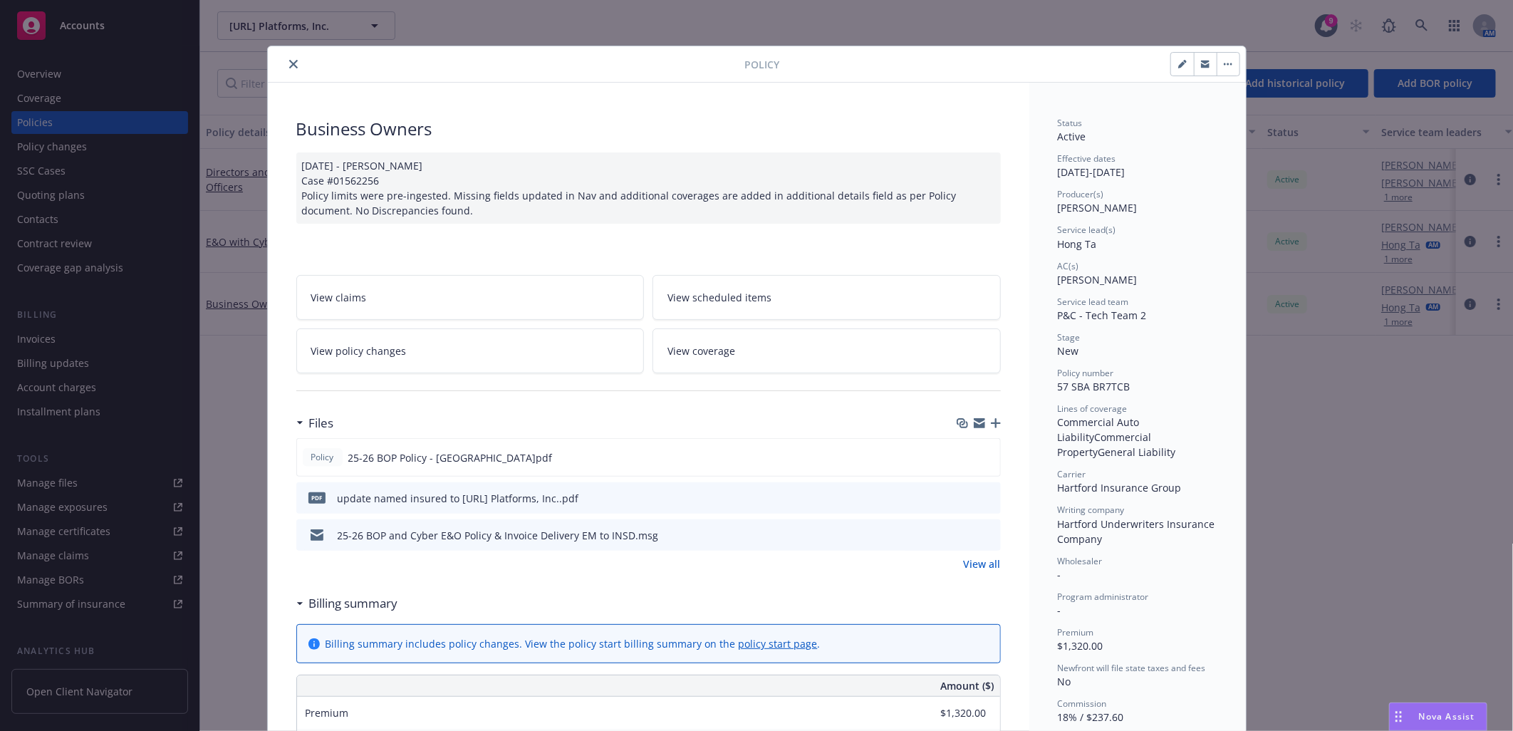
scroll to position [43, 0]
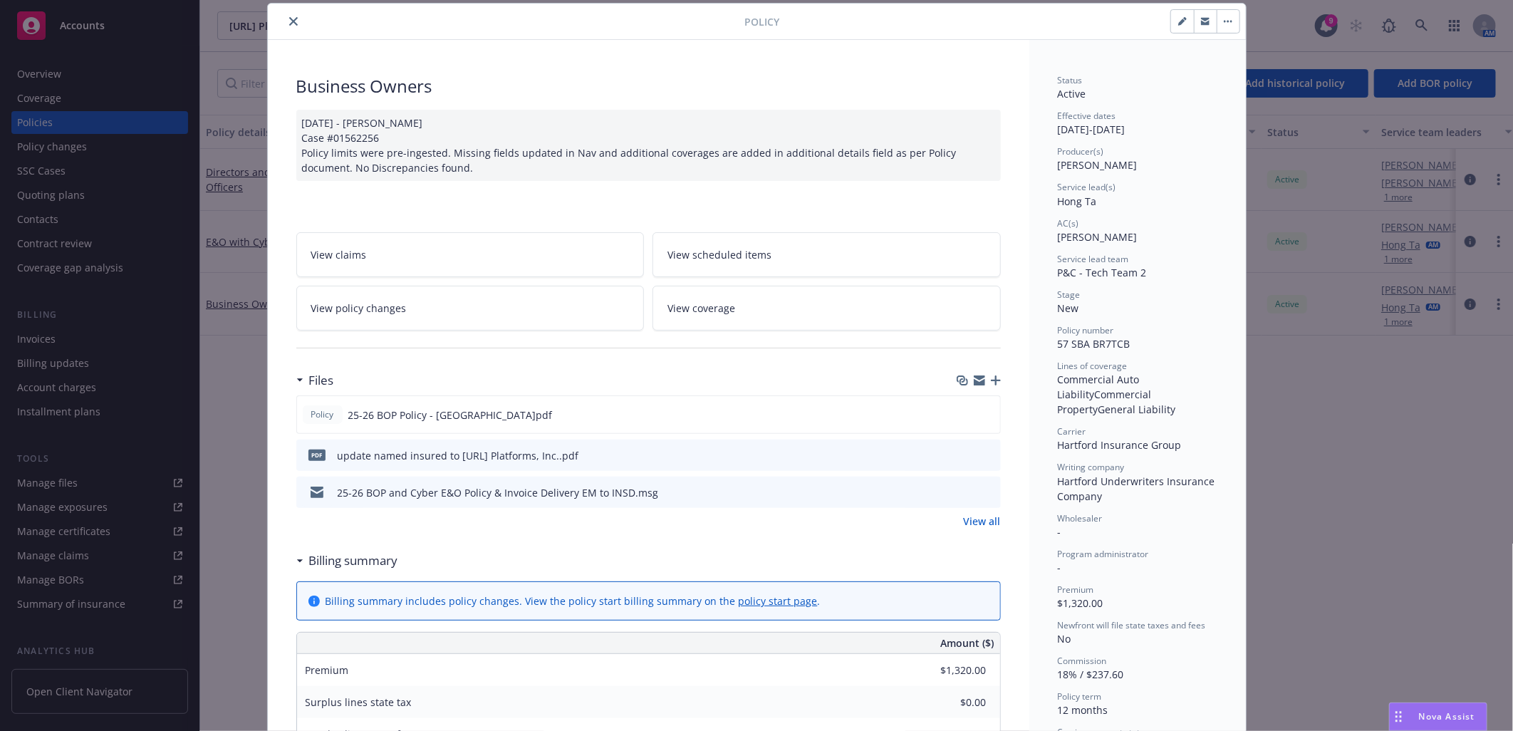
click at [985, 453] on icon "preview file" at bounding box center [987, 455] width 13 height 10
click at [976, 520] on link "View all" at bounding box center [982, 521] width 37 height 15
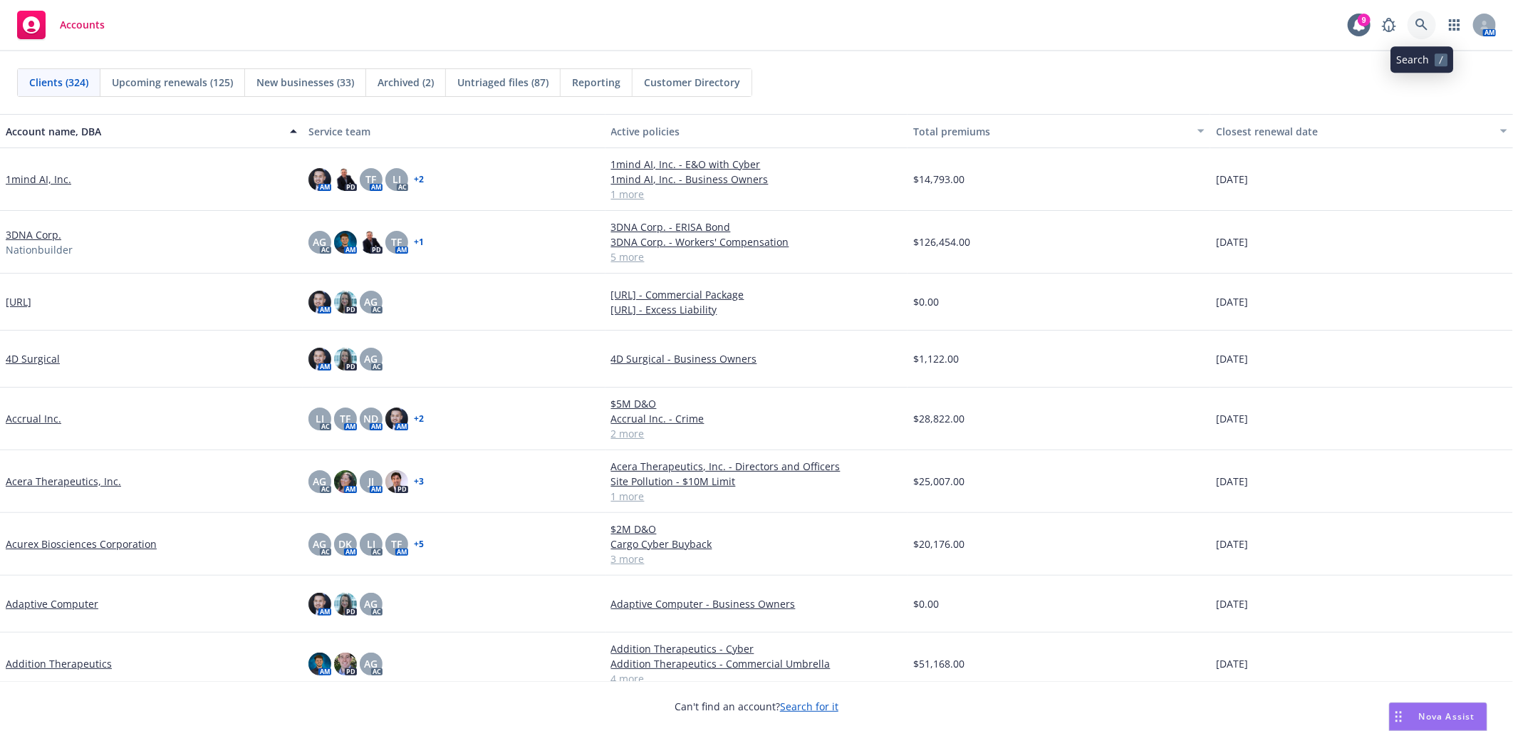
click at [1423, 20] on icon at bounding box center [1422, 25] width 12 height 12
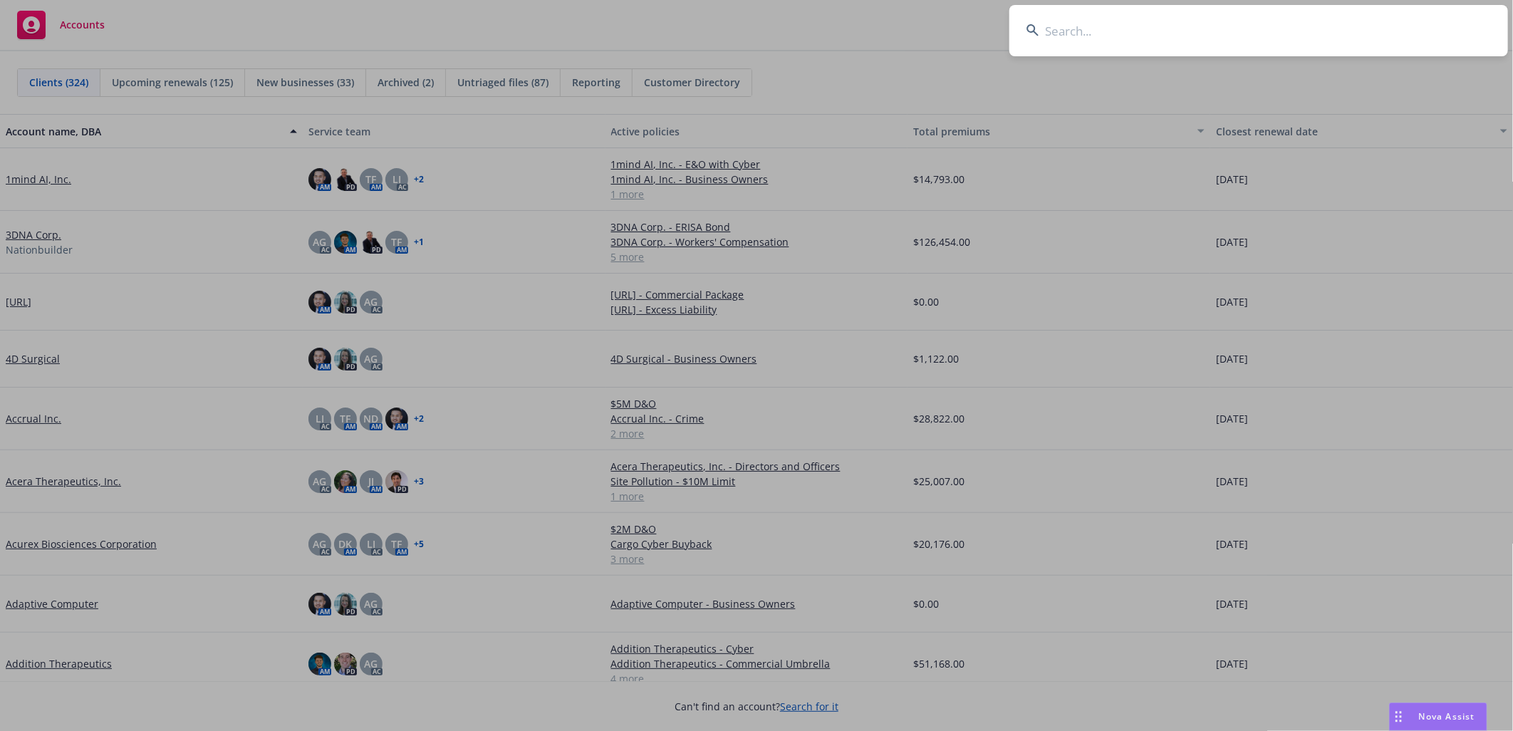
click at [1199, 31] on input at bounding box center [1259, 30] width 499 height 51
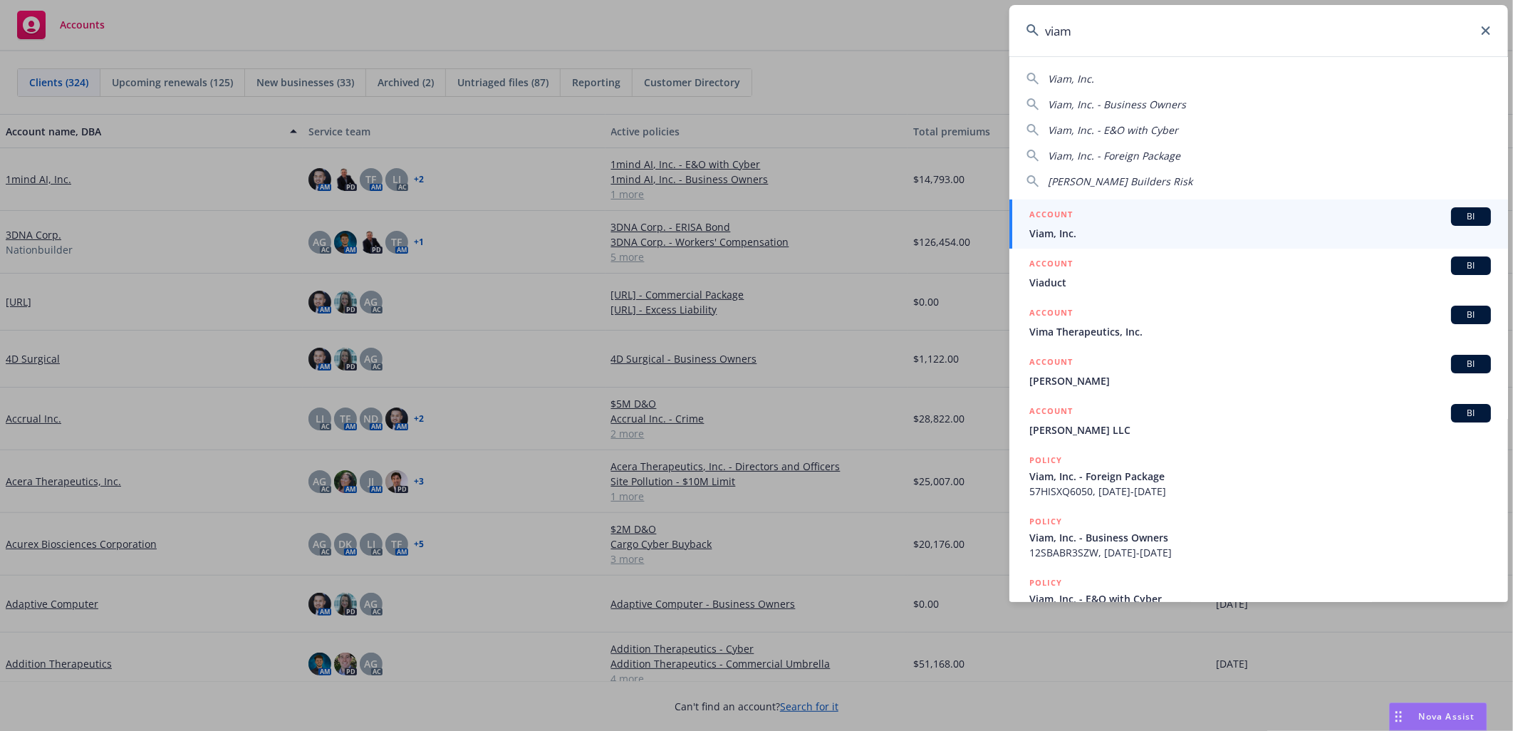
type input "viam"
click at [1059, 221] on h5 "ACCOUNT" at bounding box center [1050, 215] width 43 height 17
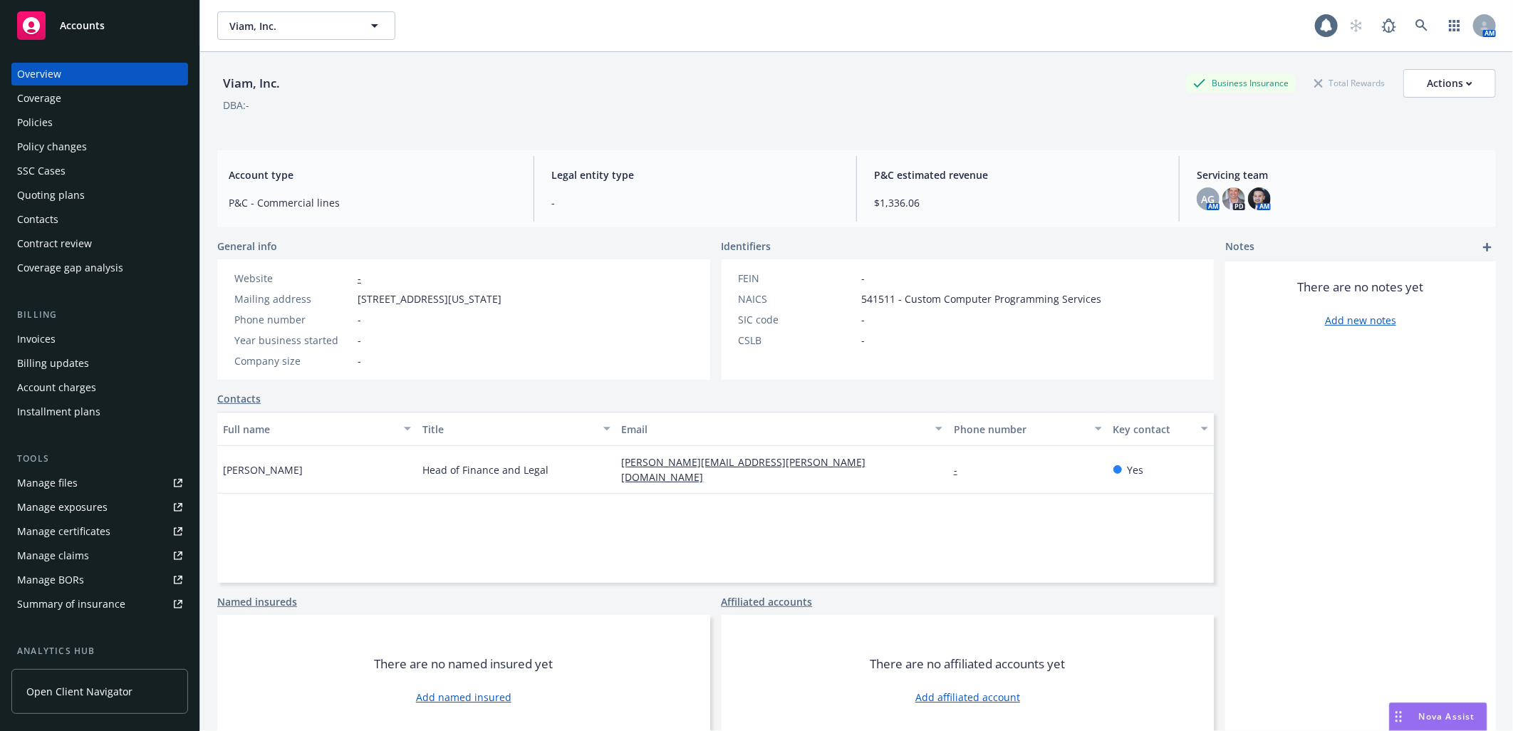
click at [115, 120] on div "Policies" at bounding box center [99, 122] width 165 height 23
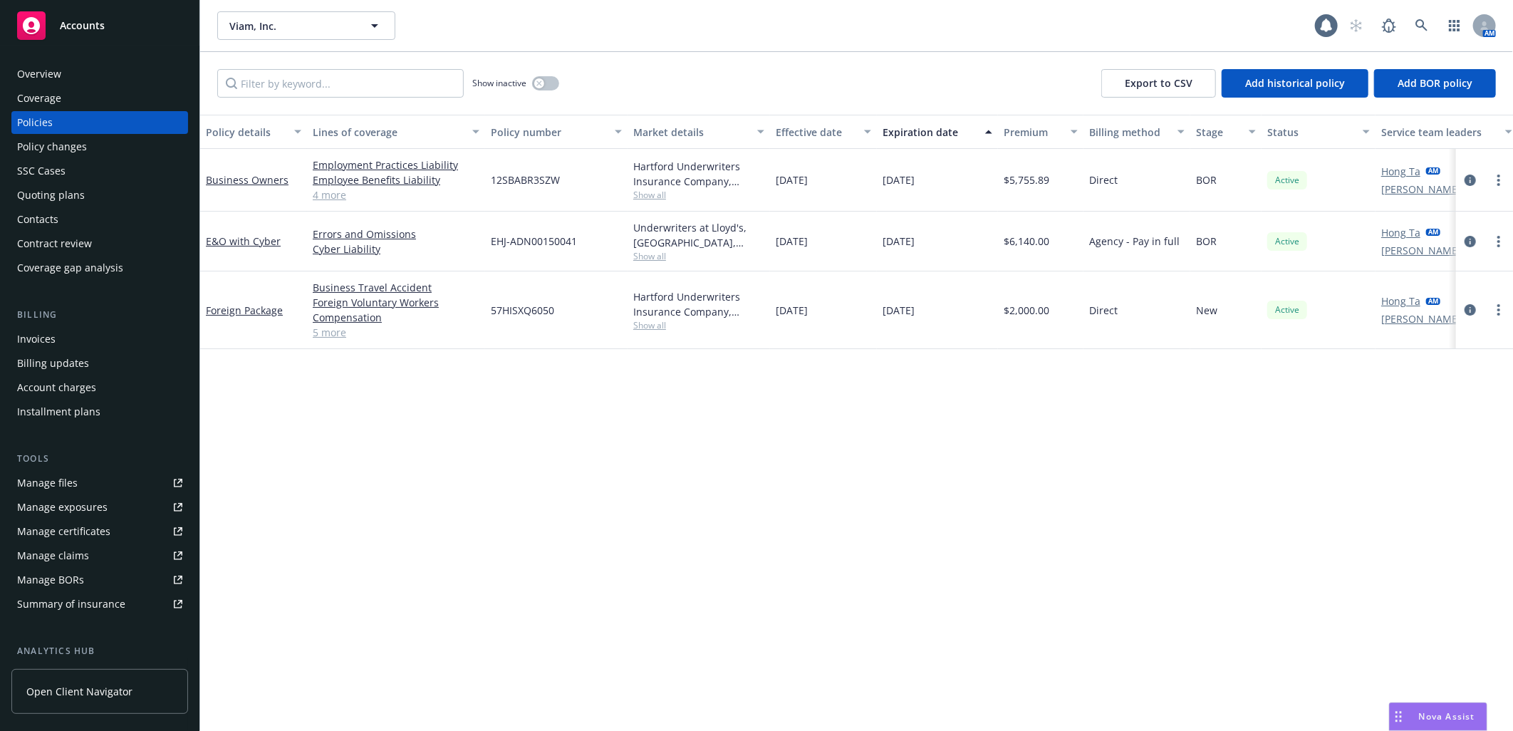
click at [78, 144] on div "Policy changes" at bounding box center [52, 146] width 70 height 23
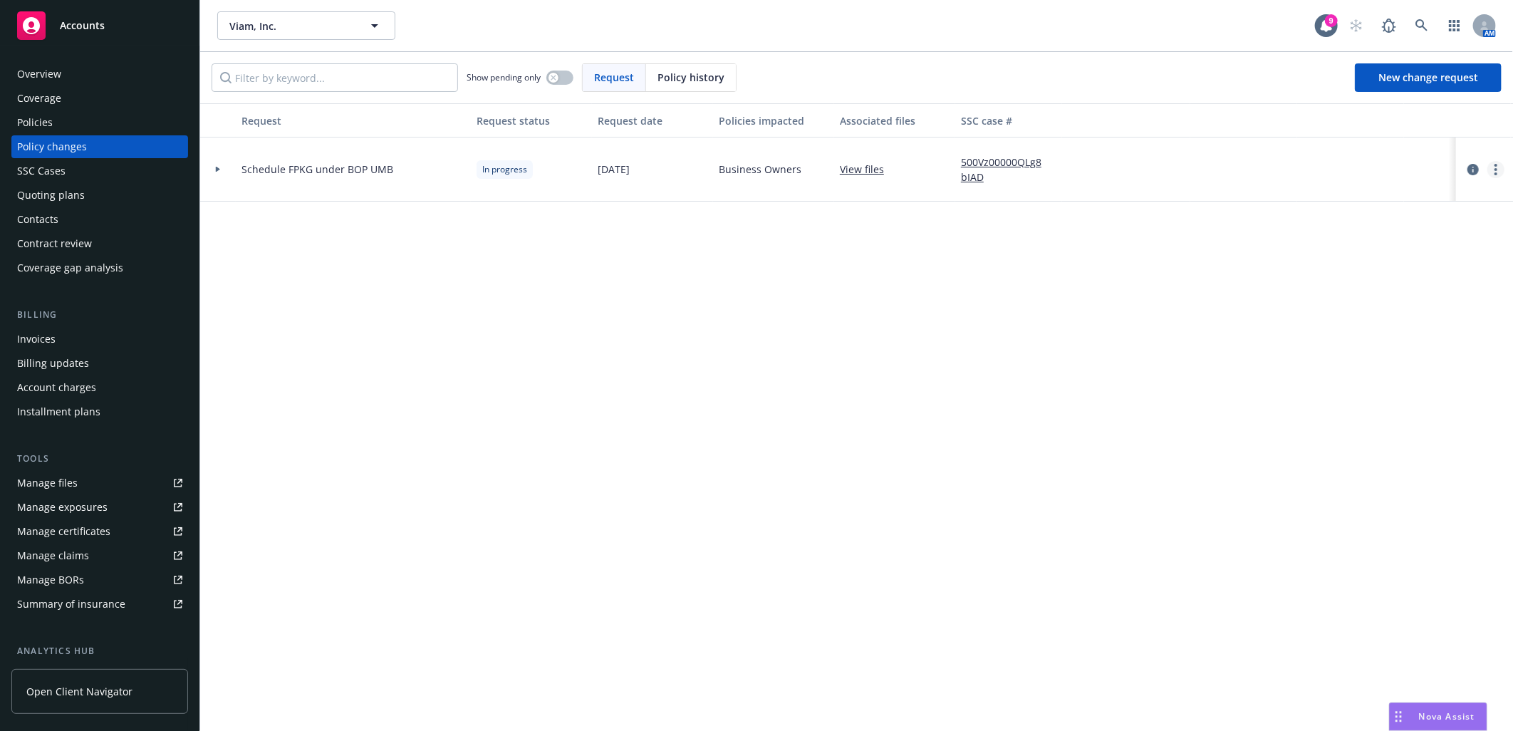
click at [1504, 161] on div at bounding box center [1485, 169] width 46 height 17
click at [1498, 167] on icon "more" at bounding box center [1496, 169] width 3 height 11
click at [1434, 205] on link "Copy logging email" at bounding box center [1382, 199] width 244 height 28
click at [123, 110] on div "Overview Coverage Policies Policy changes SSC Cases Quoting plans Contacts Cont…" at bounding box center [99, 171] width 177 height 217
click at [82, 115] on div "Policies" at bounding box center [99, 122] width 165 height 23
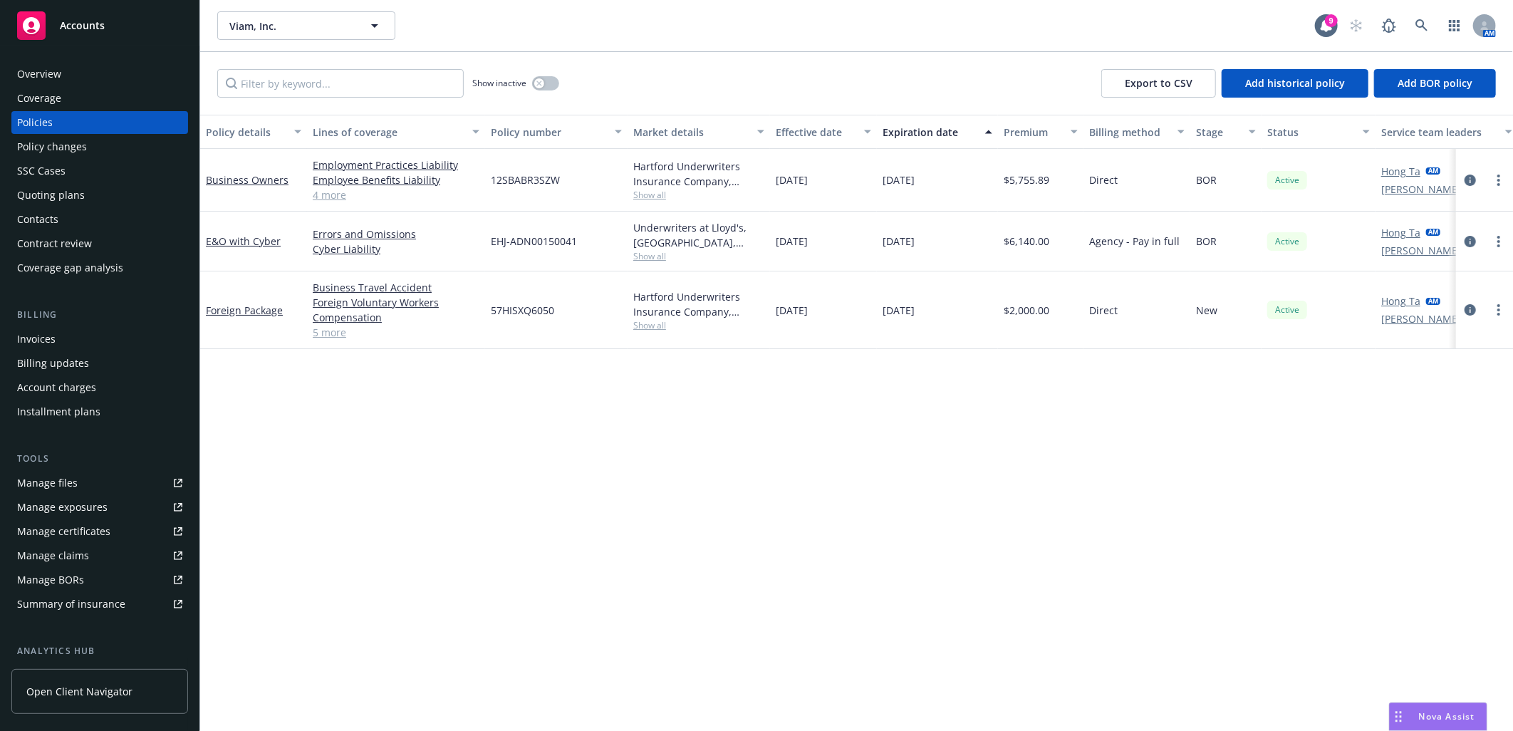
click at [81, 140] on div "Policy changes" at bounding box center [52, 146] width 70 height 23
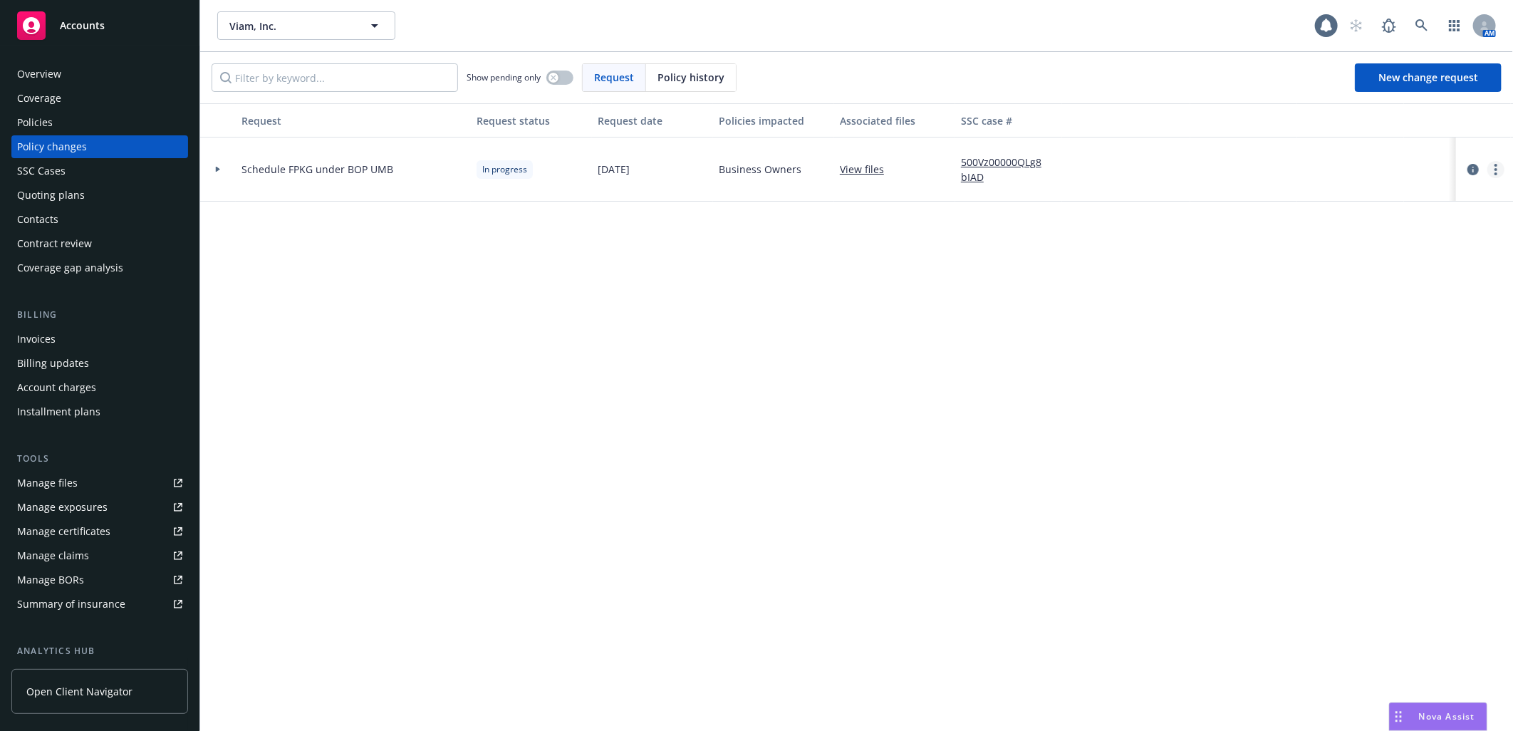
drag, startPoint x: 1498, startPoint y: 164, endPoint x: 1491, endPoint y: 172, distance: 10.7
click at [1498, 164] on icon "more" at bounding box center [1496, 169] width 3 height 11
click at [1384, 278] on link "Resume workflow" at bounding box center [1382, 284] width 244 height 28
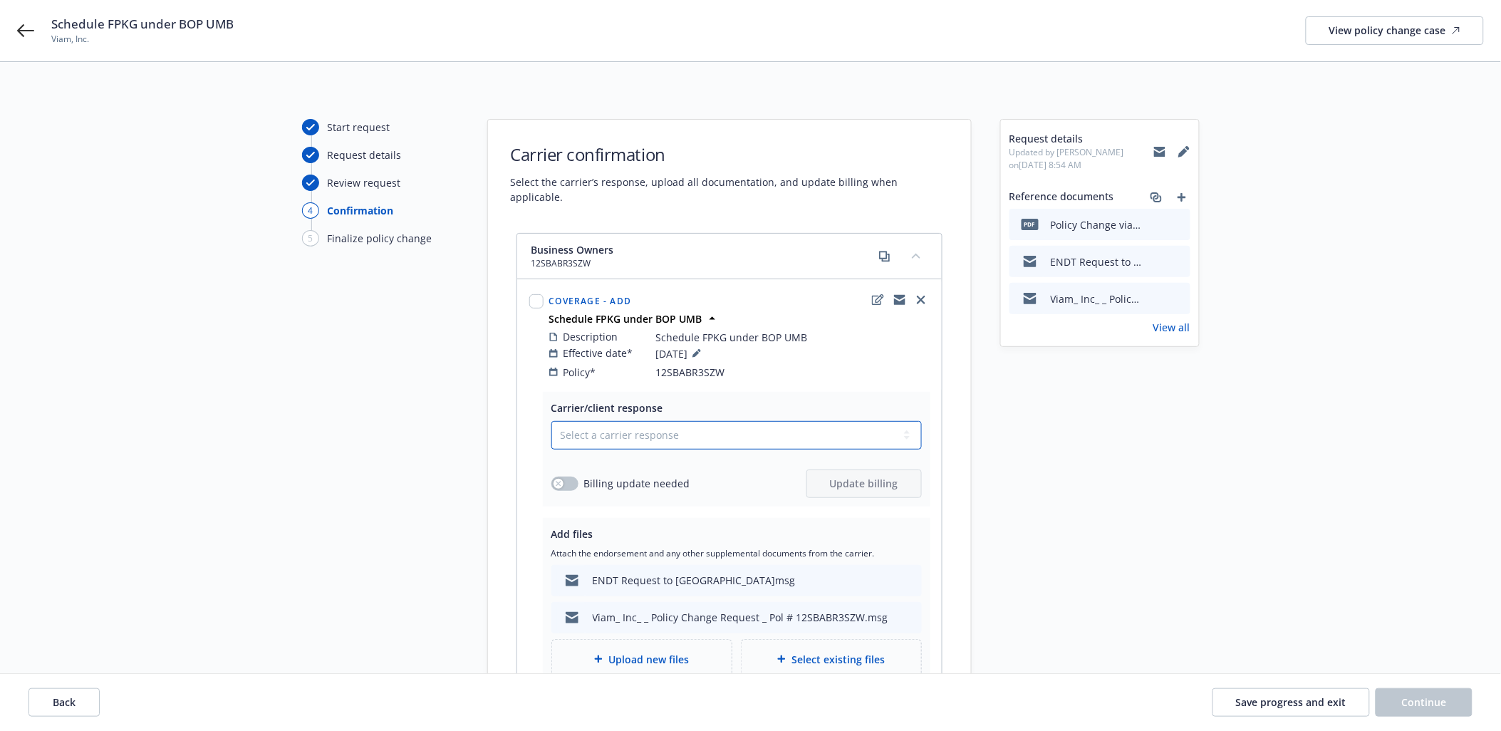
drag, startPoint x: 631, startPoint y: 407, endPoint x: 635, endPoint y: 413, distance: 7.3
click at [632, 421] on select "Select a carrier response Accepted Accepted with revision No endorsement needed…" at bounding box center [736, 435] width 370 height 28
select select "ACCEPTED"
click at [551, 421] on select "Select a carrier response Accepted Accepted with revision No endorsement needed…" at bounding box center [736, 435] width 370 height 28
click at [569, 477] on button "button" at bounding box center [564, 484] width 27 height 14
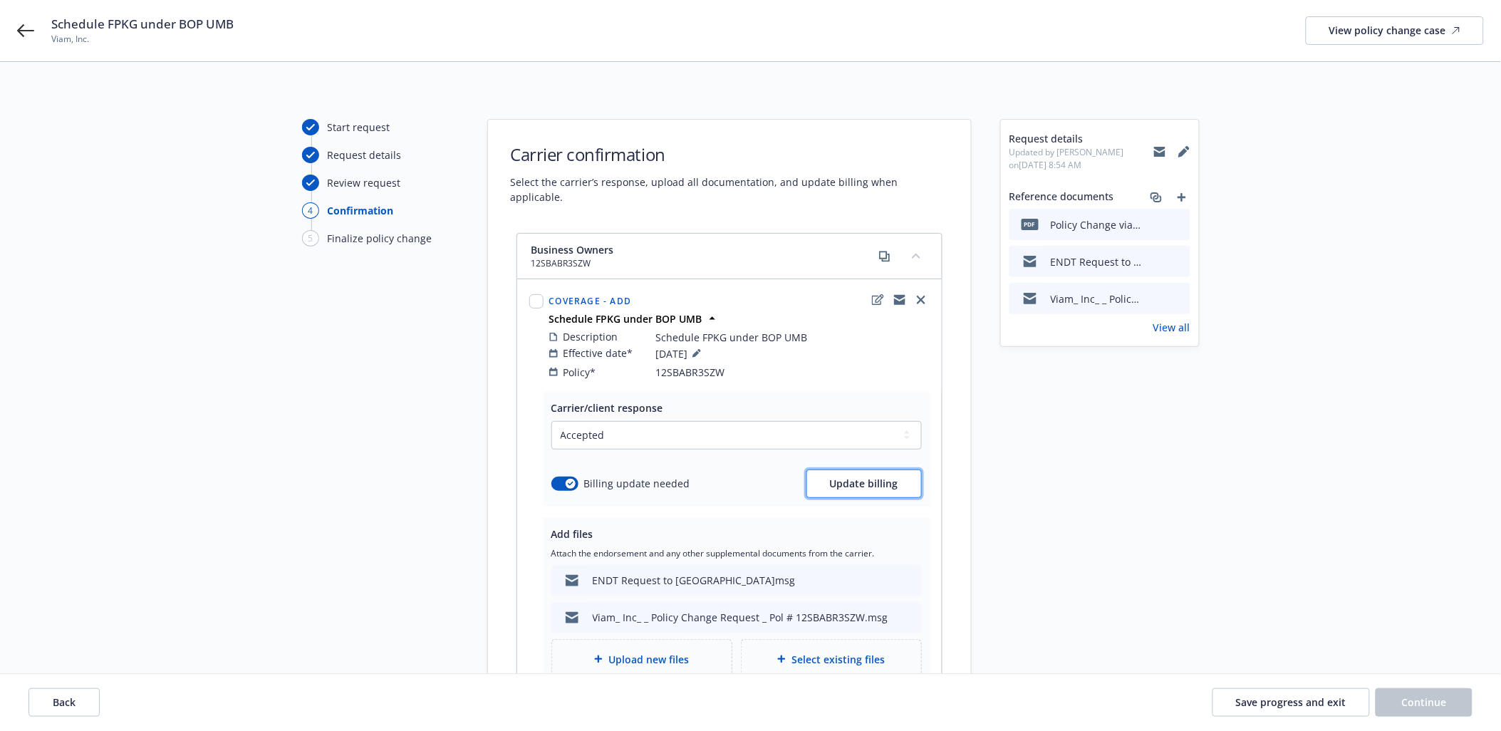
click at [866, 477] on span "Update billing" at bounding box center [864, 484] width 68 height 14
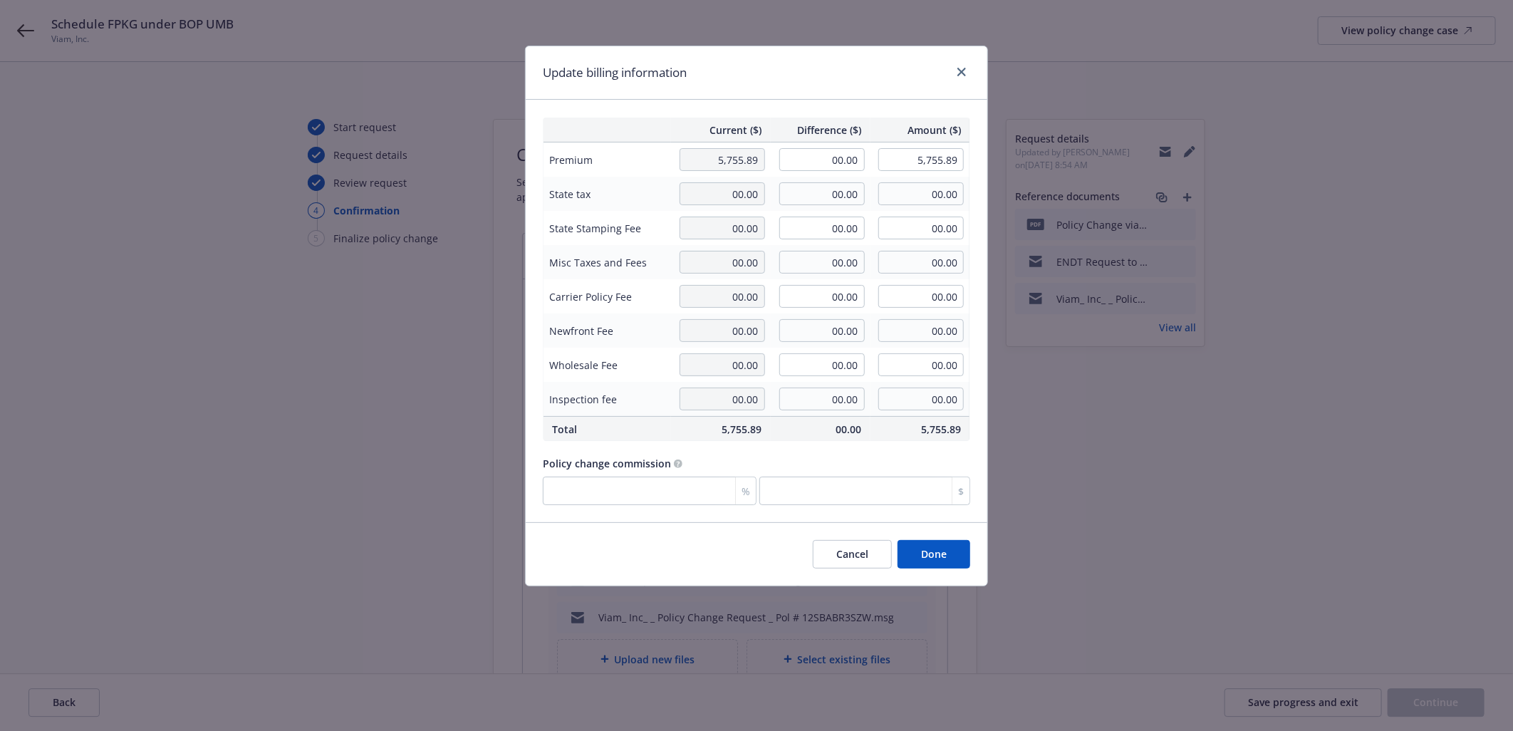
drag, startPoint x: 799, startPoint y: 174, endPoint x: 806, endPoint y: 167, distance: 9.1
click at [801, 172] on td "00.00" at bounding box center [821, 159] width 100 height 35
click at [809, 165] on input "00.00" at bounding box center [821, 159] width 85 height 23
type input "214.00"
type input "5,969.89"
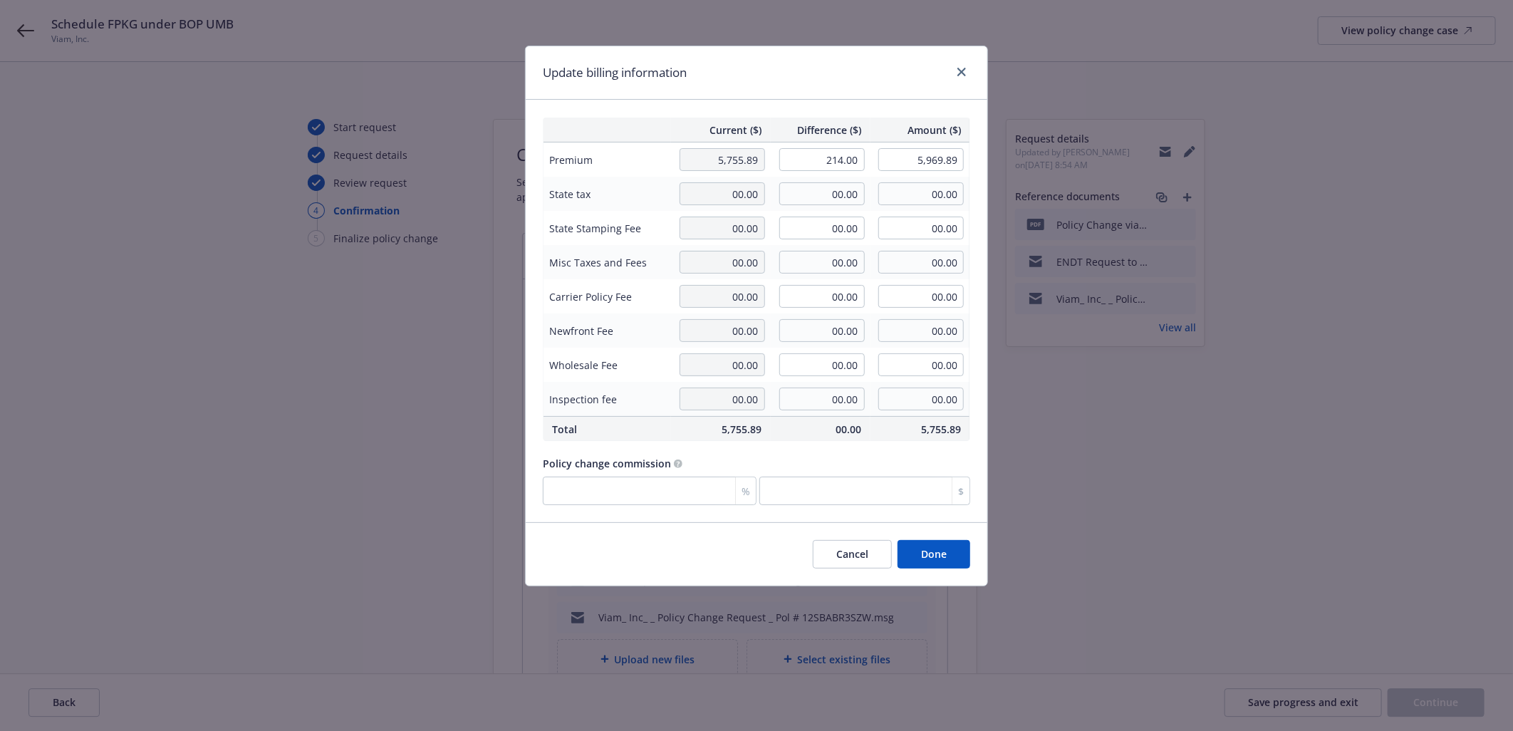
click at [815, 93] on div "Update billing information" at bounding box center [757, 72] width 462 height 53
click at [938, 554] on button "Done" at bounding box center [934, 554] width 73 height 28
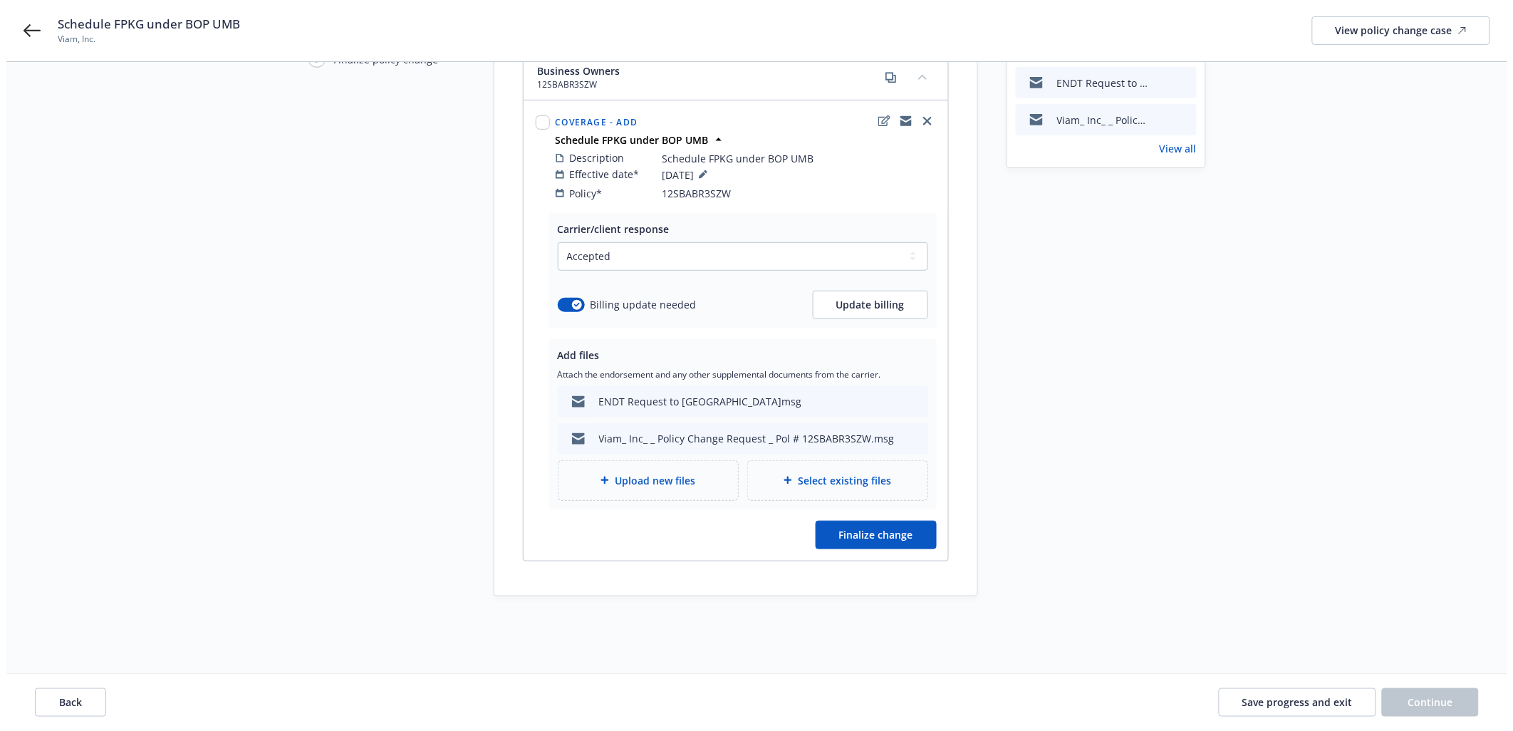
scroll to position [180, 0]
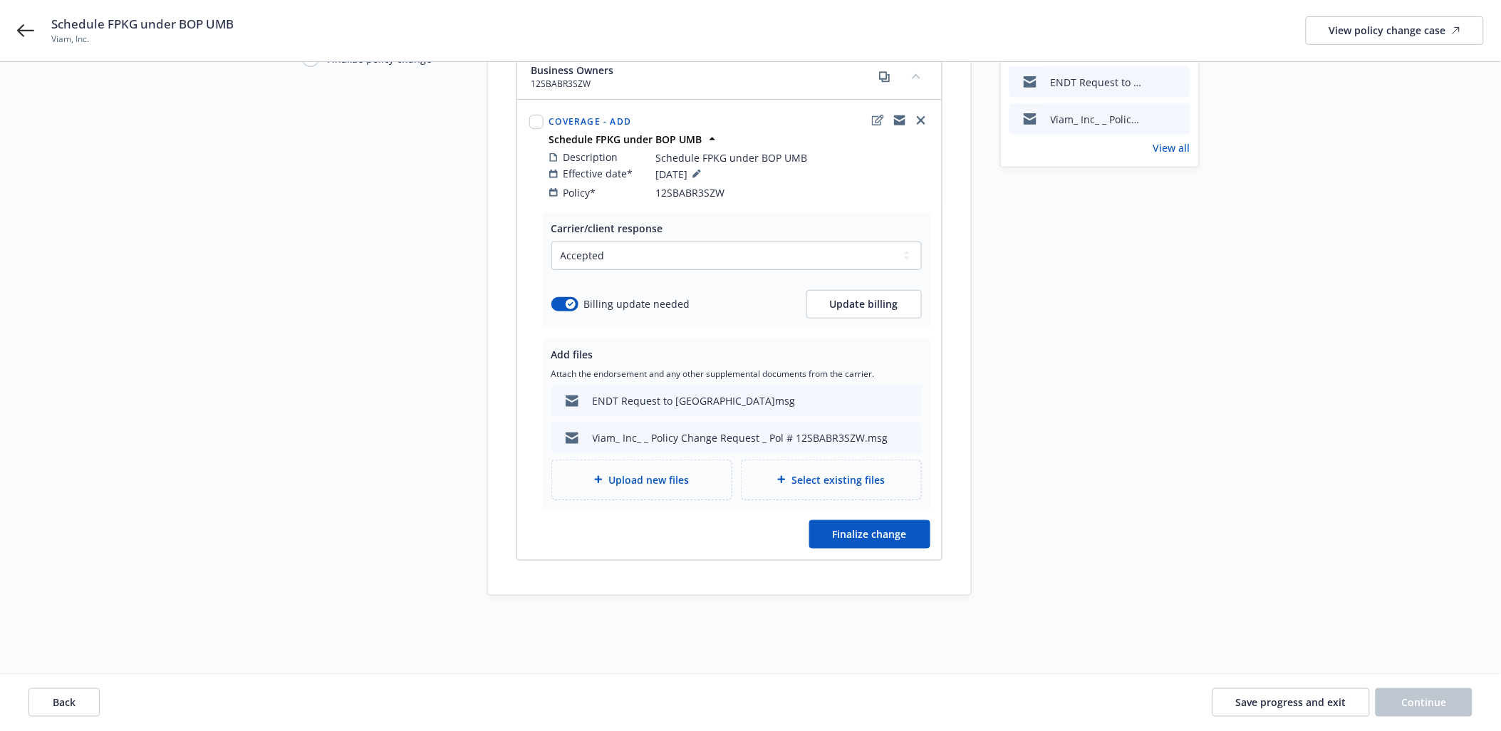
click at [633, 472] on span "Upload new files" at bounding box center [648, 479] width 81 height 15
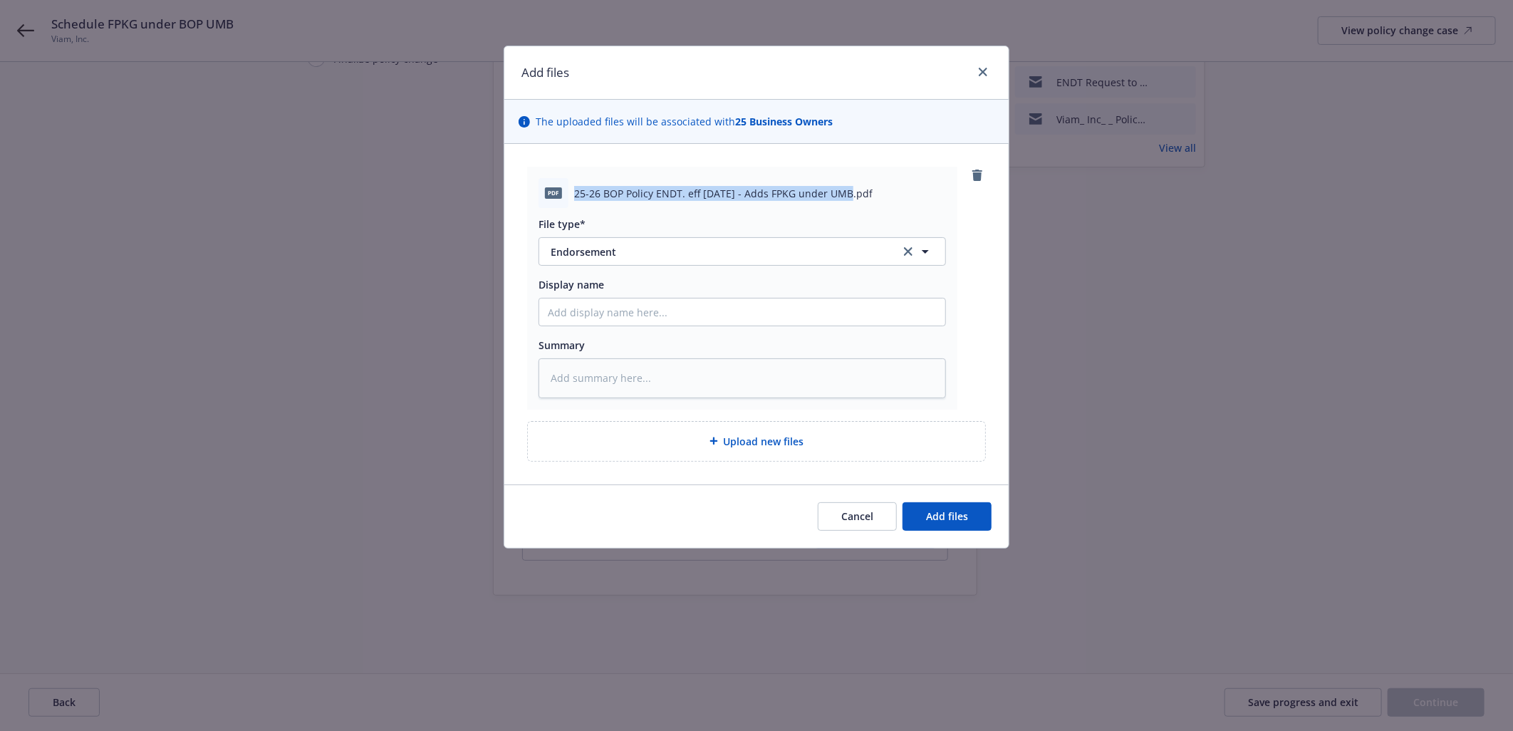
drag, startPoint x: 575, startPoint y: 193, endPoint x: 844, endPoint y: 193, distance: 268.6
click at [844, 193] on span "25-26 BOP Policy ENDT. eff 8.7.25 - Adds FPKG under UMB.pdf" at bounding box center [723, 193] width 299 height 15
copy span "25-26 BOP Policy ENDT. eff 8.7.25 - Adds FPKG under UMB"
click at [666, 321] on input "Display name" at bounding box center [742, 312] width 406 height 27
paste input "25-26 BOP Policy ENDT. eff 8.7.25 - Adds FPKG under UMB"
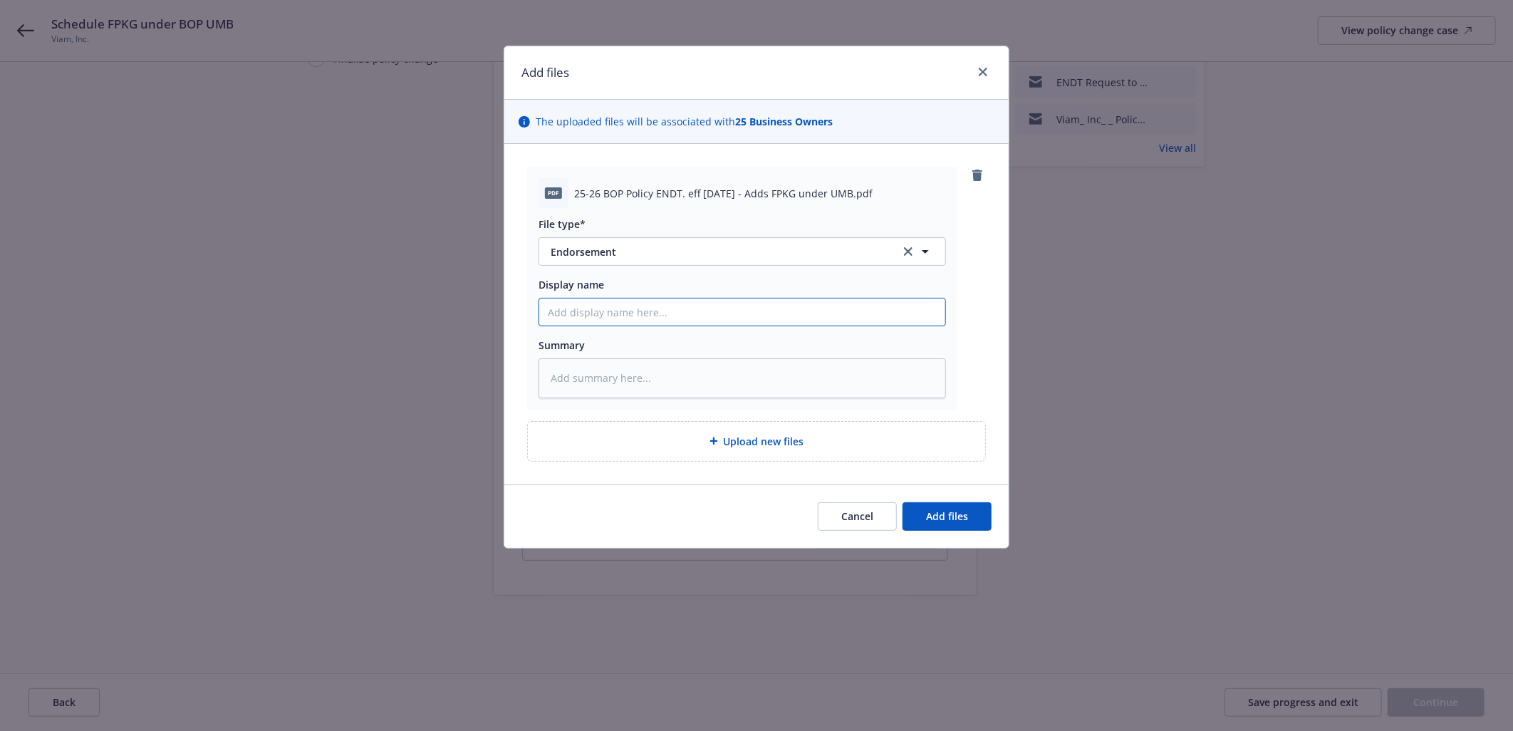
type textarea "x"
type input "25-26 BOP Policy ENDT. eff 8.7.25 - Adds FPKG under UMB"
click at [969, 518] on button "Add files" at bounding box center [947, 516] width 89 height 28
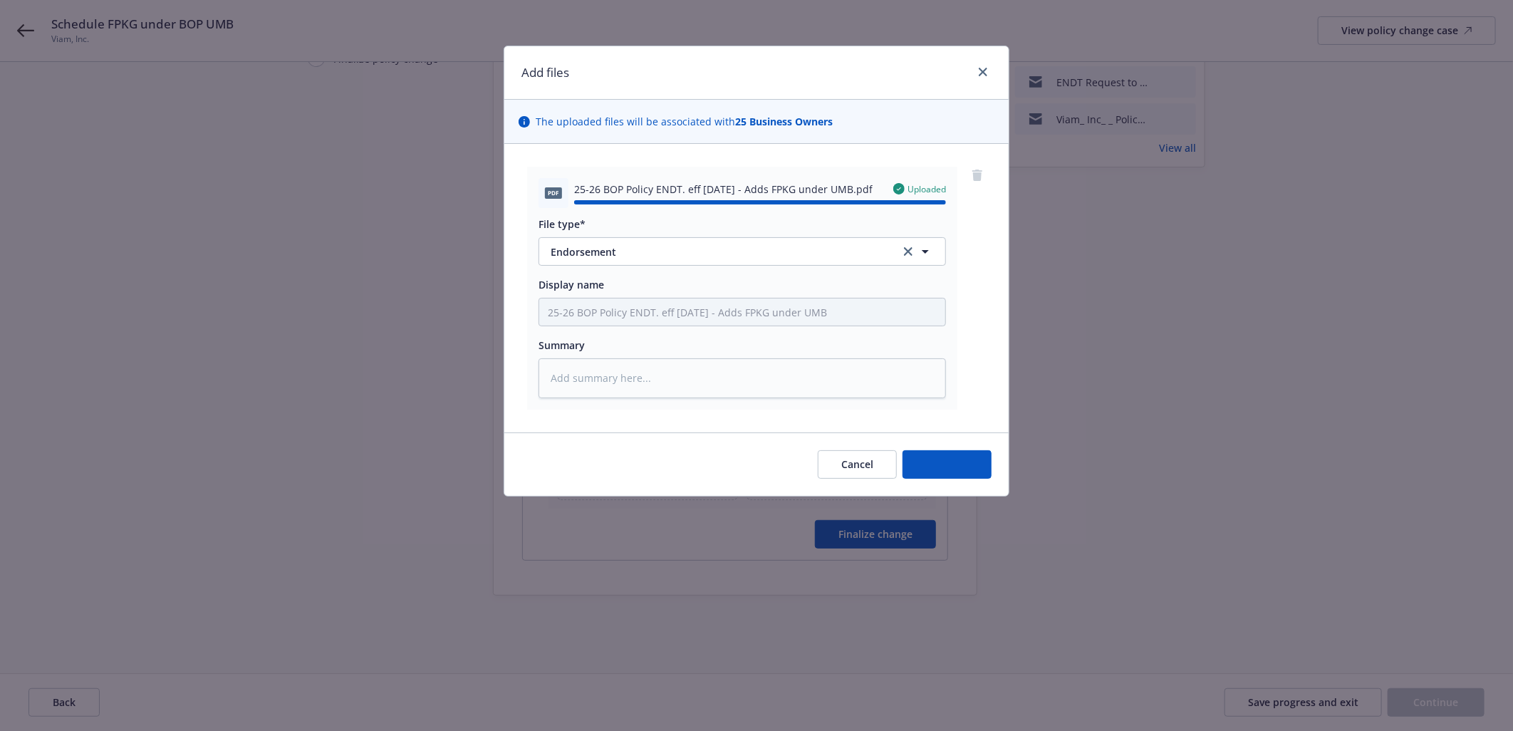
type textarea "x"
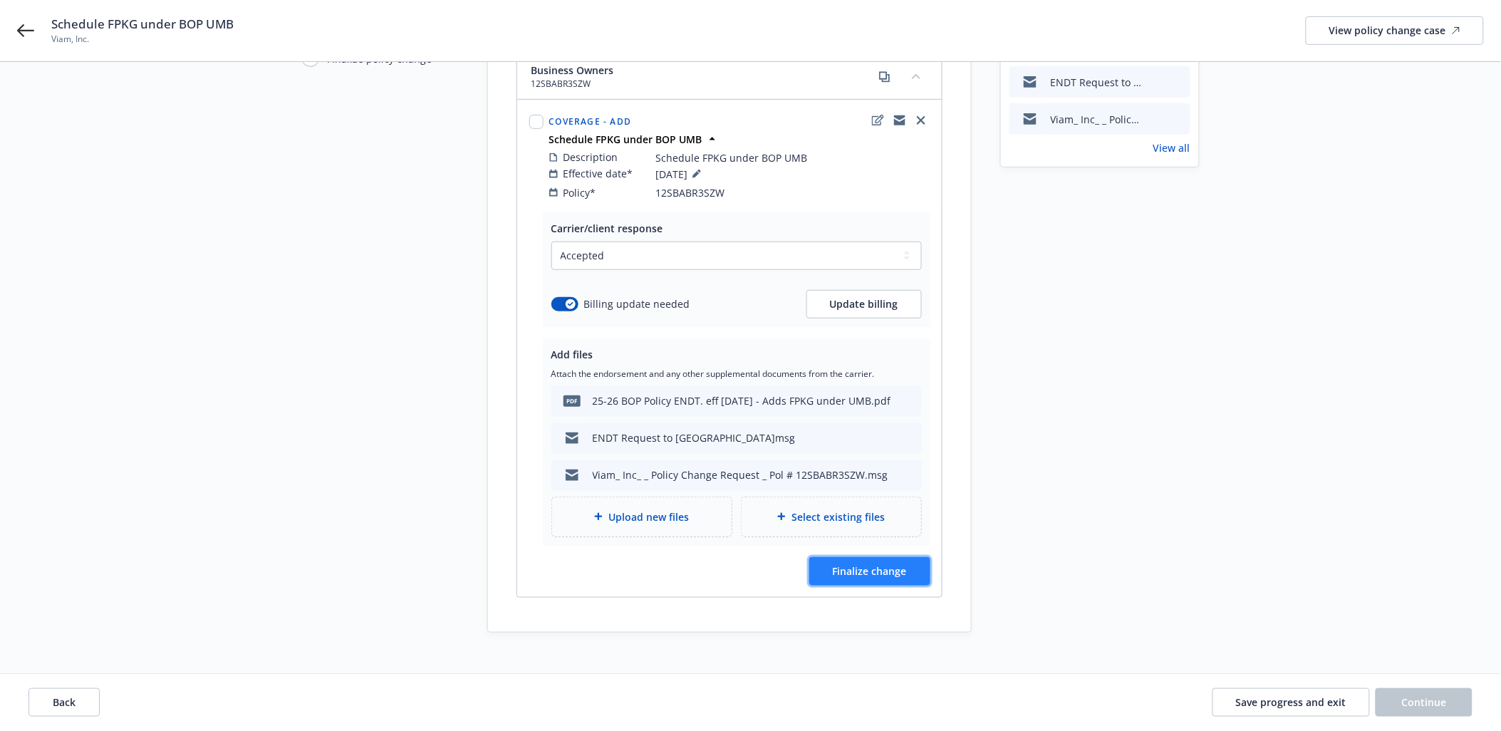
click at [846, 564] on span "Finalize change" at bounding box center [870, 571] width 74 height 14
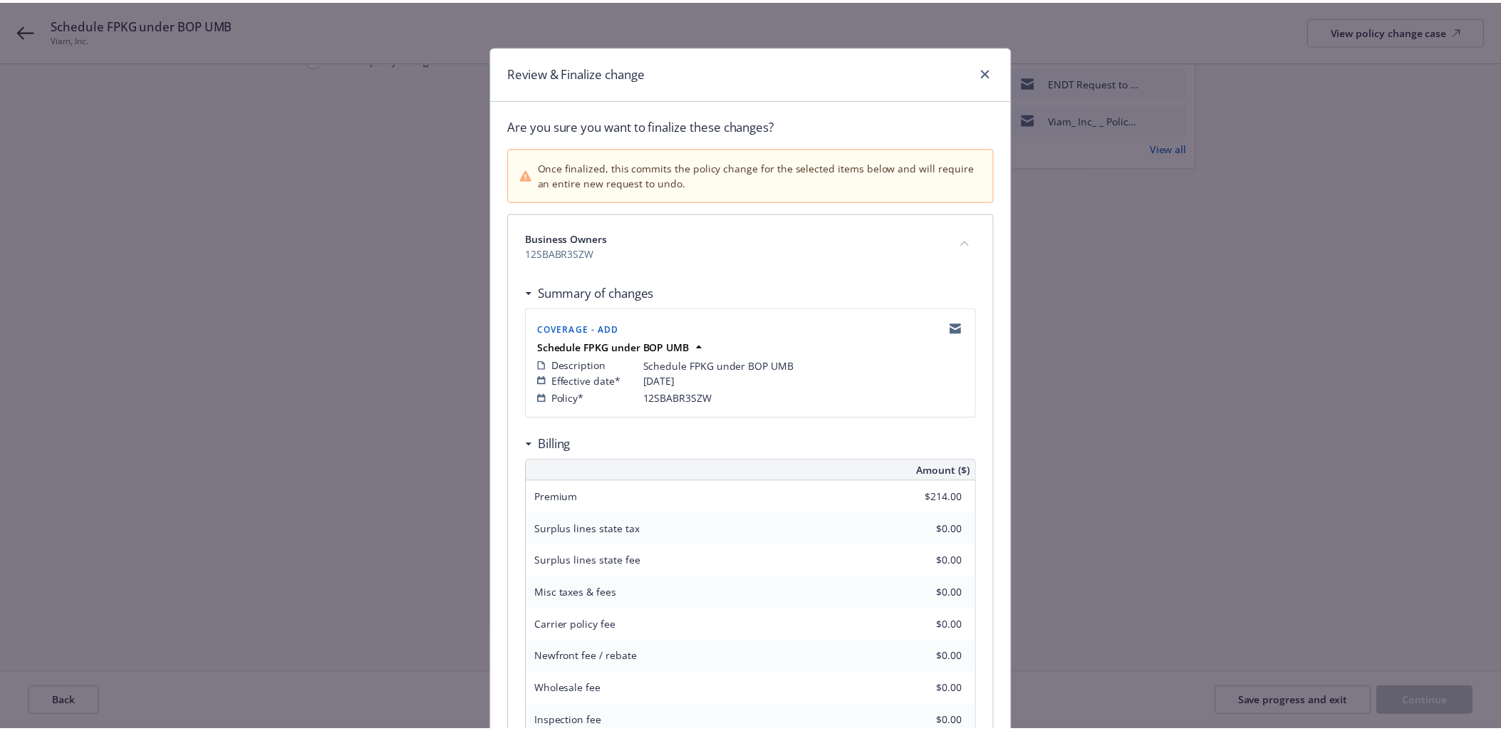
scroll to position [175, 0]
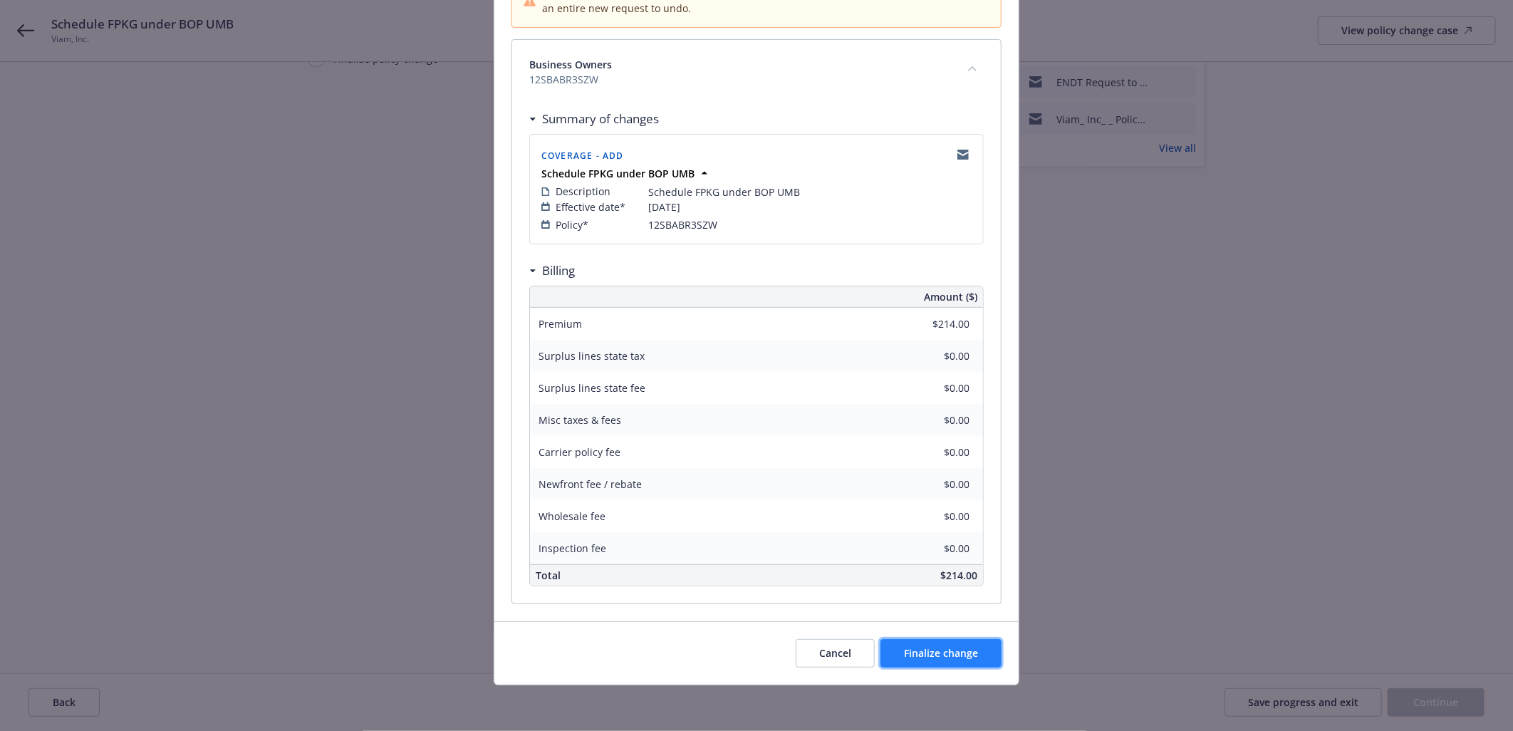
click at [964, 657] on span "Finalize change" at bounding box center [941, 653] width 74 height 14
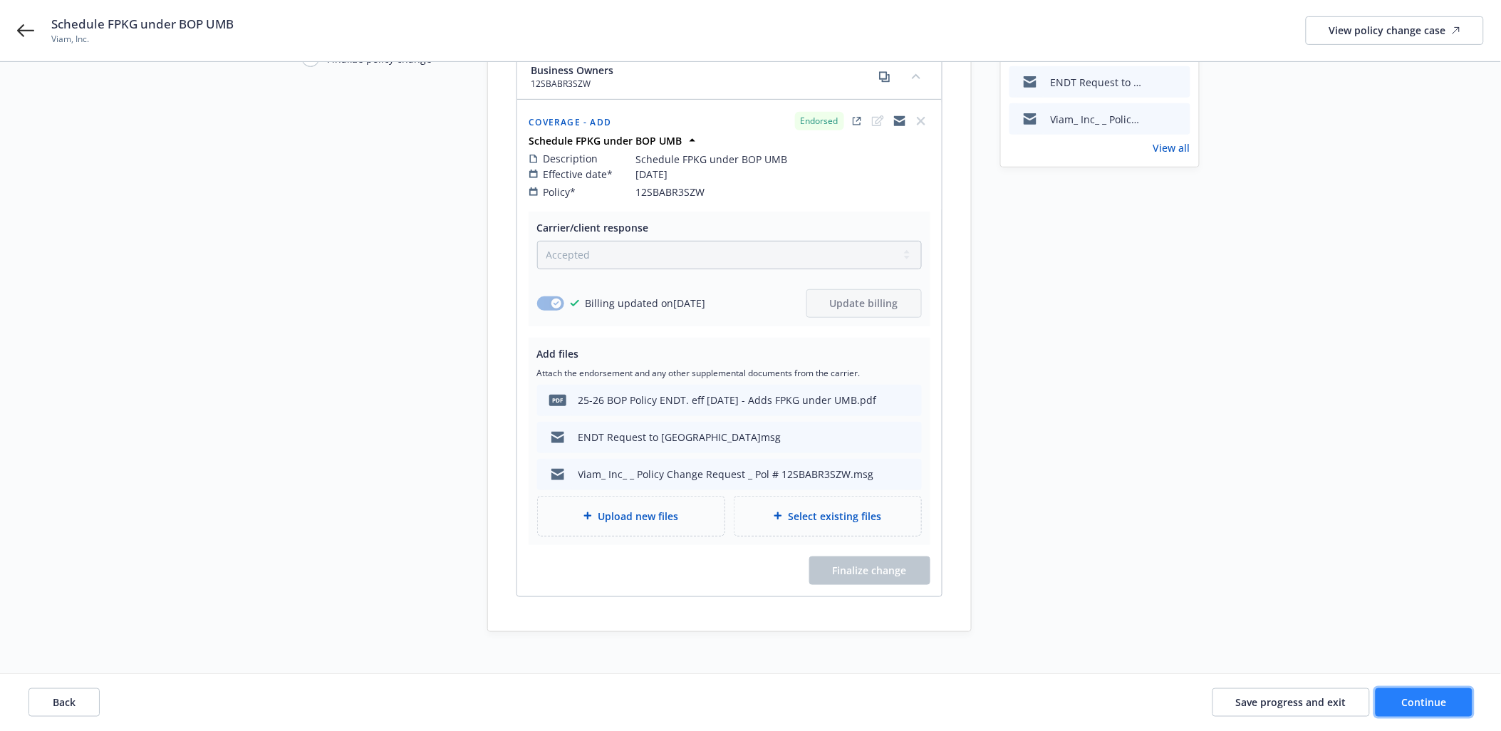
click at [1416, 707] on span "Continue" at bounding box center [1424, 702] width 45 height 14
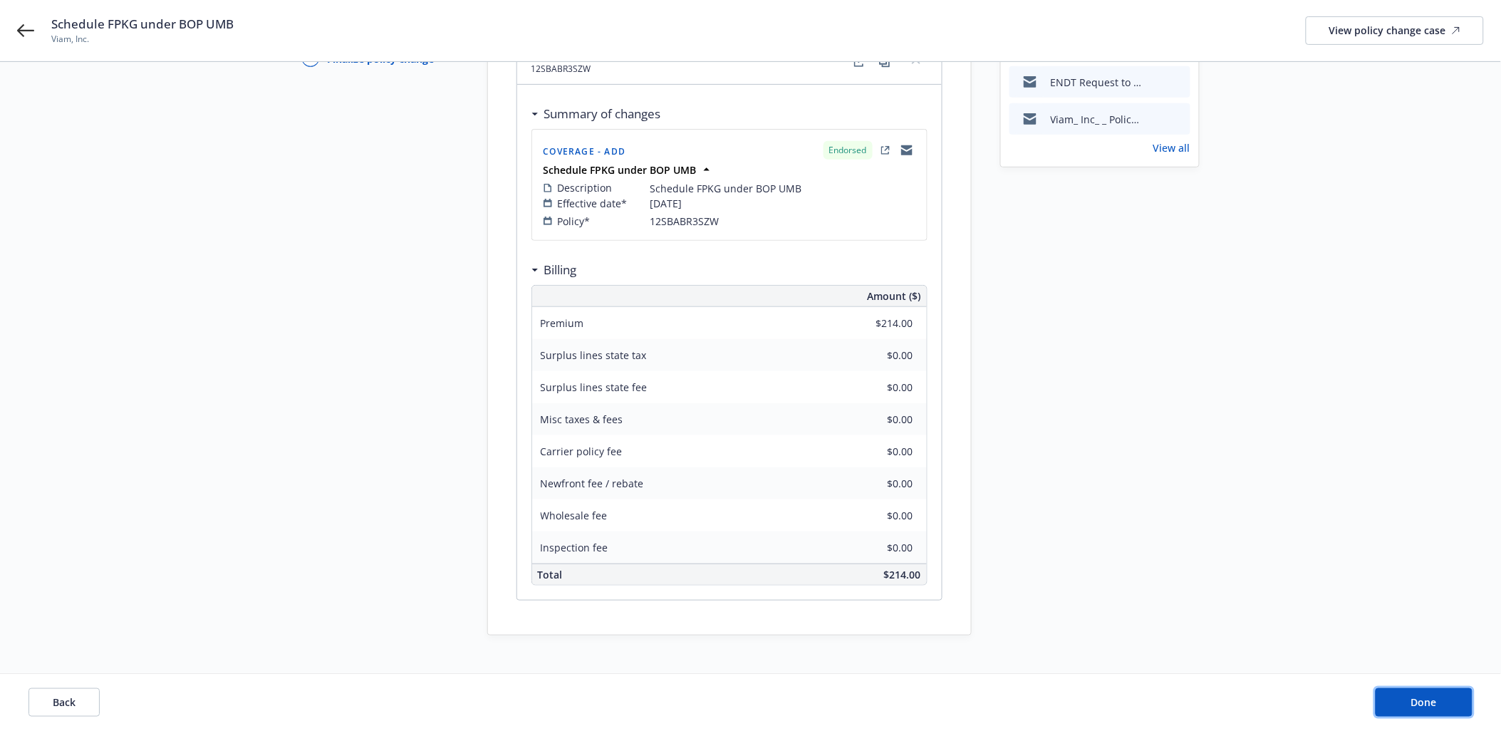
drag, startPoint x: 1433, startPoint y: 707, endPoint x: 1428, endPoint y: 625, distance: 82.1
click at [1433, 707] on span "Done" at bounding box center [1424, 702] width 26 height 14
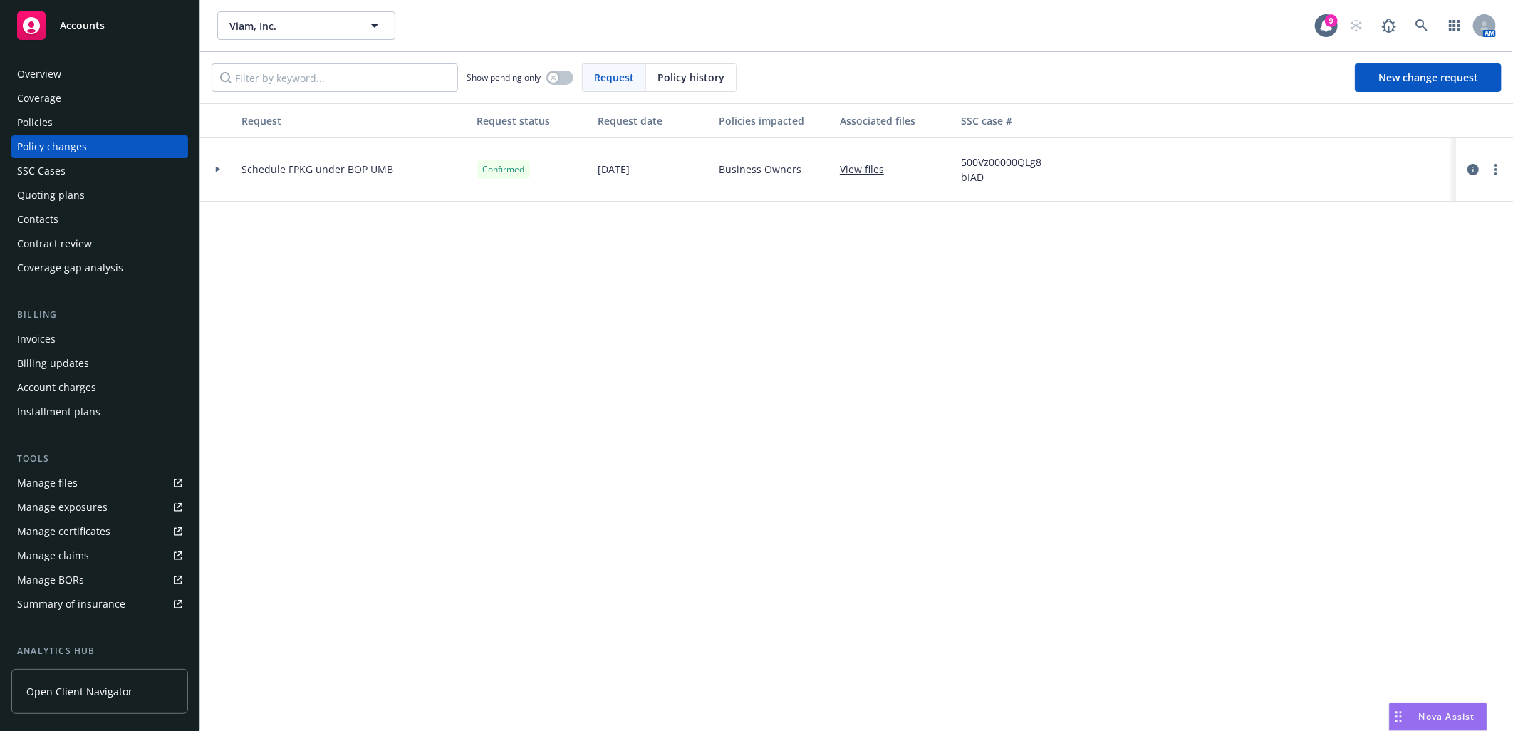
click at [219, 171] on icon at bounding box center [218, 169] width 6 height 5
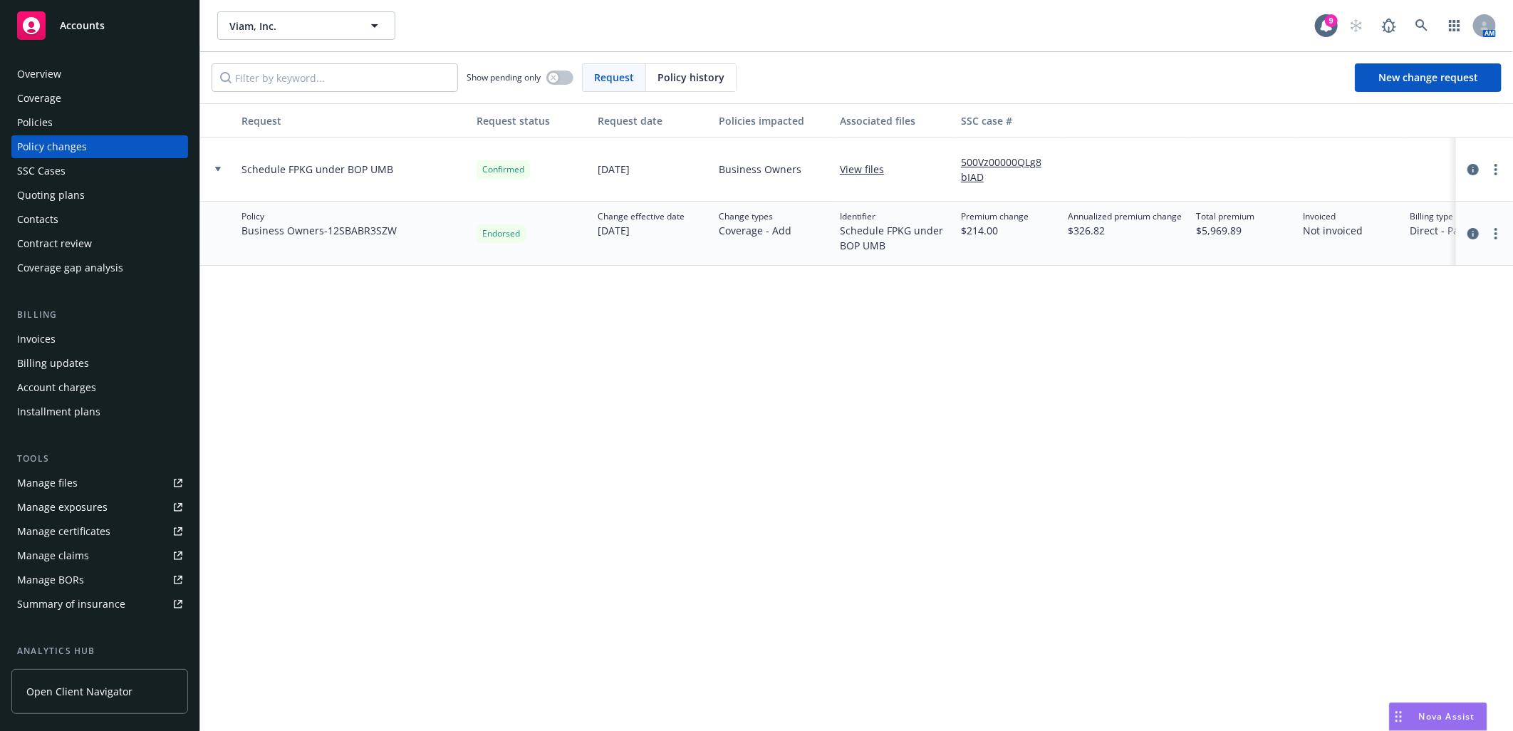
click at [219, 171] on icon at bounding box center [218, 169] width 6 height 5
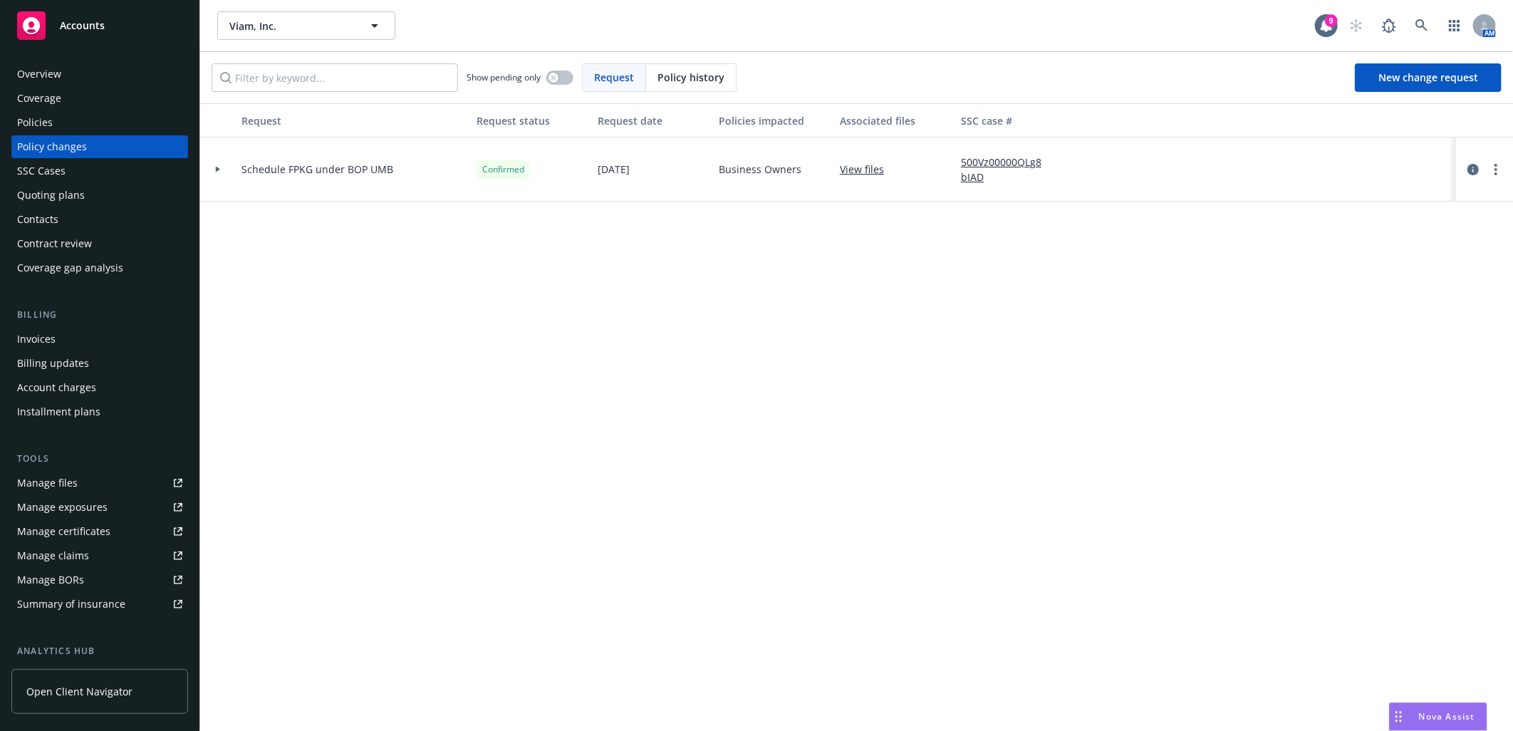
click at [46, 125] on div "Policies" at bounding box center [35, 122] width 36 height 23
